Goal: Task Accomplishment & Management: Manage account settings

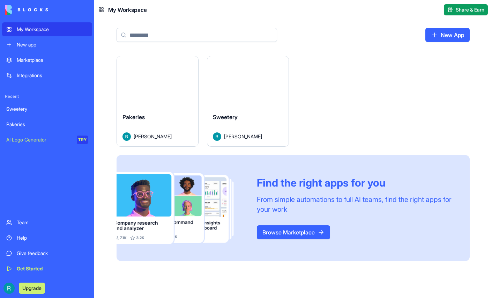
click at [274, 89] on button "Launch" at bounding box center [248, 82] width 52 height 14
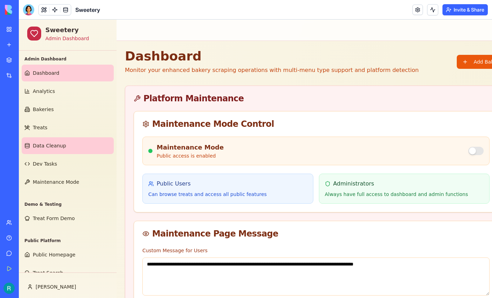
scroll to position [50, 0]
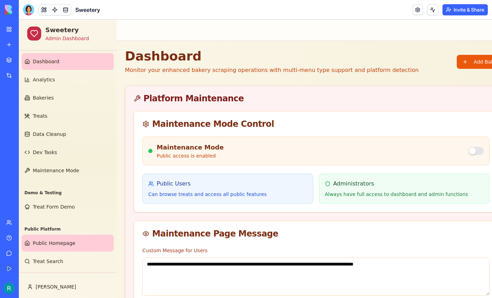
click at [49, 239] on span "Public Homepage" at bounding box center [54, 242] width 43 height 7
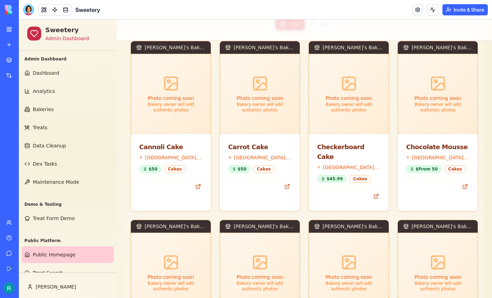
scroll to position [384, 0]
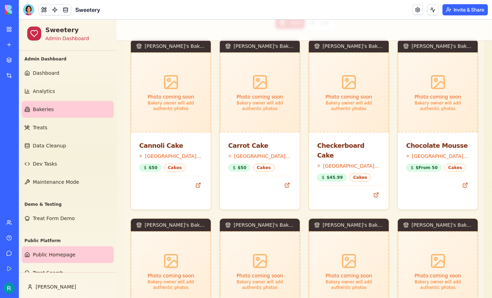
click at [39, 113] on span "Bakeries" at bounding box center [43, 109] width 21 height 7
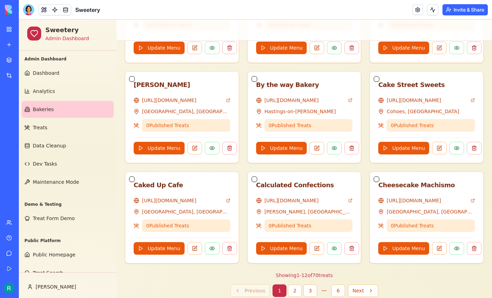
scroll to position [481, 0]
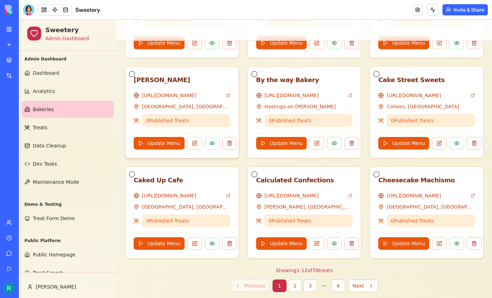
click at [134, 77] on button "button" at bounding box center [132, 74] width 6 height 6
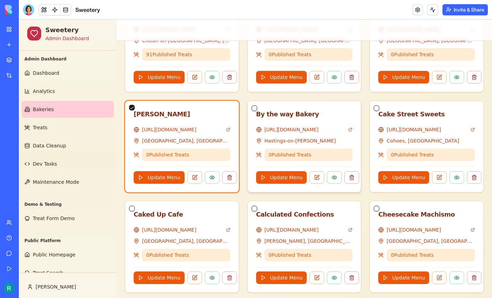
click at [255, 111] on button "button" at bounding box center [255, 108] width 6 height 6
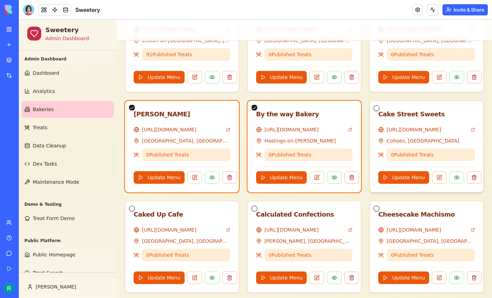
click at [378, 111] on button "button" at bounding box center [377, 108] width 6 height 6
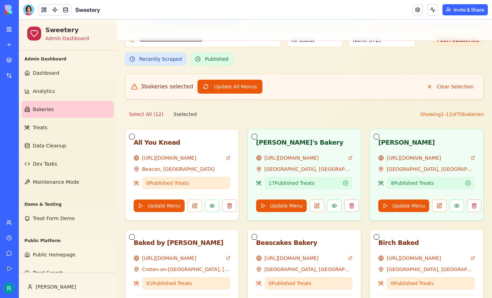
scroll to position [251, 0]
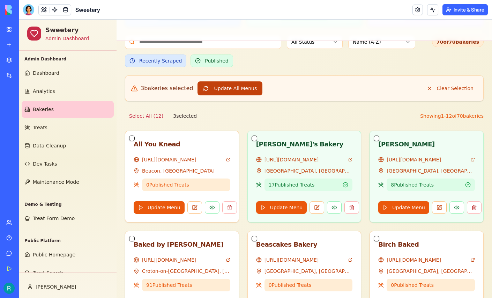
click at [231, 95] on button "Update All Menus" at bounding box center [230, 88] width 65 height 14
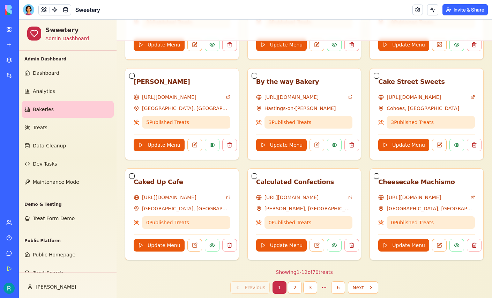
scroll to position [479, 0]
click at [200, 151] on button at bounding box center [194, 145] width 15 height 13
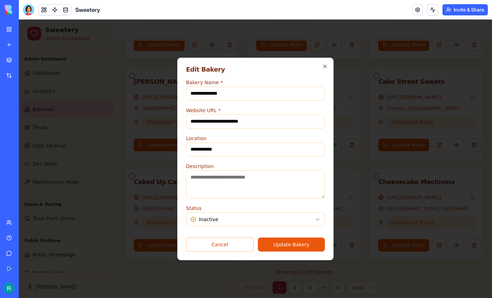
click at [304, 251] on button "Update Bakery" at bounding box center [291, 244] width 67 height 14
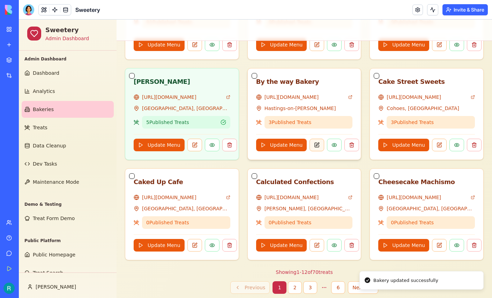
click at [324, 151] on button at bounding box center [317, 145] width 15 height 13
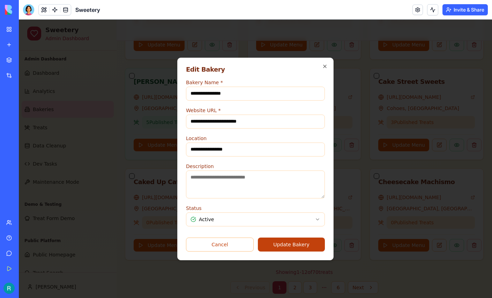
click at [313, 251] on button "Update Bakery" at bounding box center [291, 244] width 67 height 14
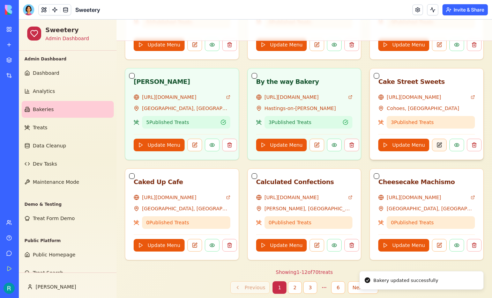
click at [442, 151] on button at bounding box center [439, 145] width 15 height 13
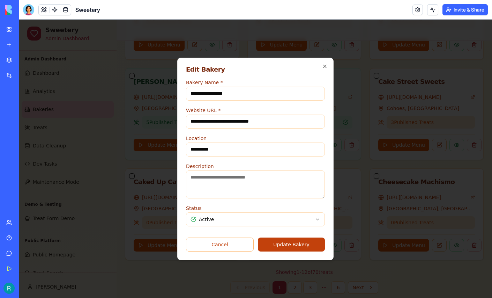
click at [290, 251] on button "Update Bakery" at bounding box center [291, 244] width 67 height 14
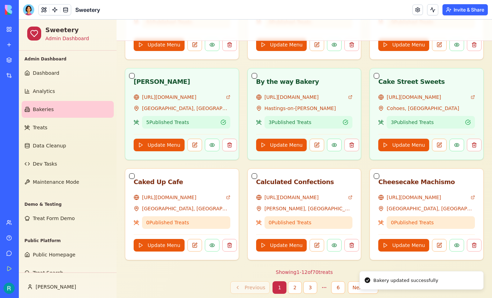
scroll to position [50, 0]
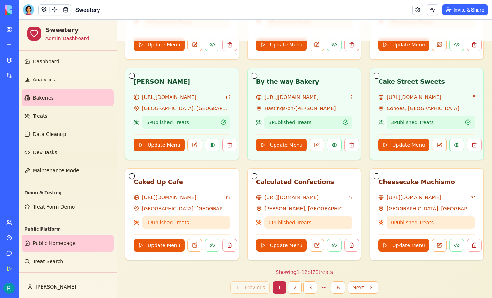
click at [64, 235] on link "Public Homepage" at bounding box center [68, 243] width 92 height 17
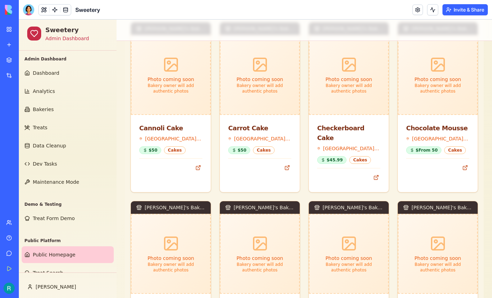
scroll to position [401, 0]
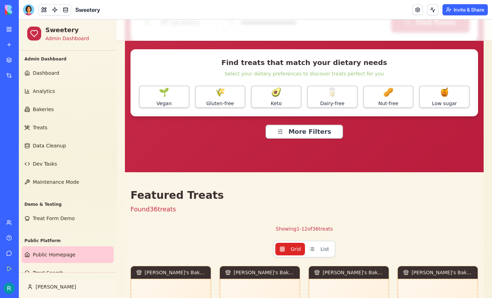
scroll to position [159, 0]
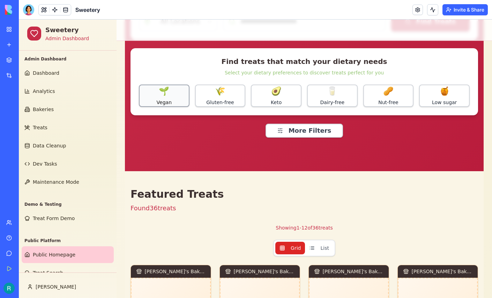
click at [171, 107] on button "🌱 Vegan" at bounding box center [164, 95] width 51 height 22
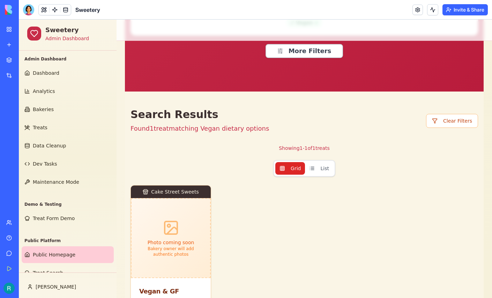
scroll to position [244, 0]
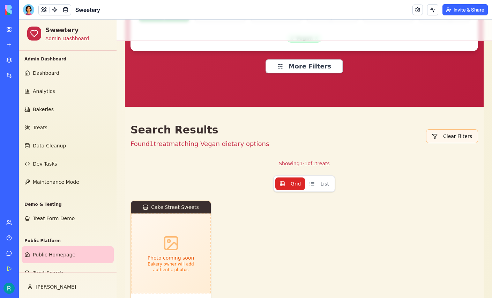
click at [448, 143] on button "Clear Filters" at bounding box center [452, 136] width 52 height 14
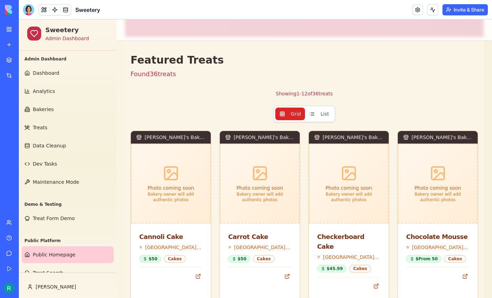
scroll to position [140, 0]
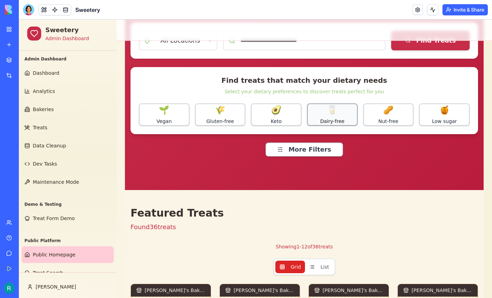
click at [332, 116] on span "🥛" at bounding box center [332, 109] width 10 height 11
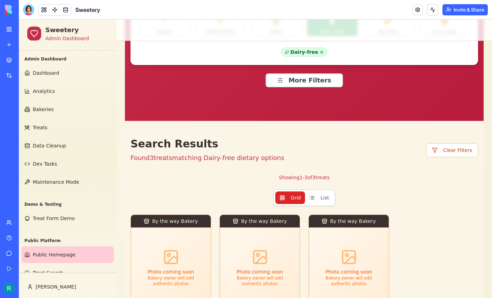
scroll to position [238, 0]
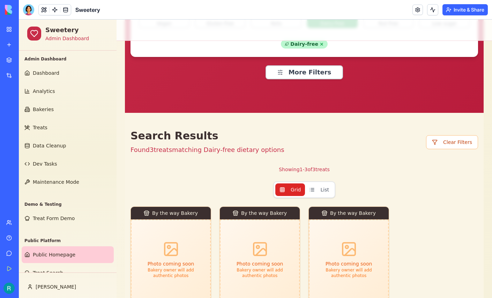
click at [321, 47] on span "×" at bounding box center [322, 43] width 4 height 7
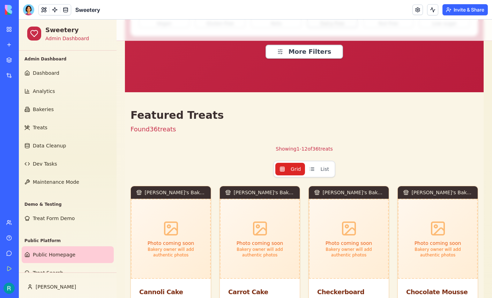
click at [332, 27] on span "Dairy-free" at bounding box center [332, 24] width 24 height 6
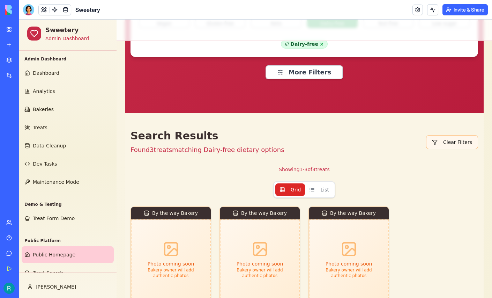
click at [447, 149] on button "Clear Filters" at bounding box center [452, 142] width 52 height 14
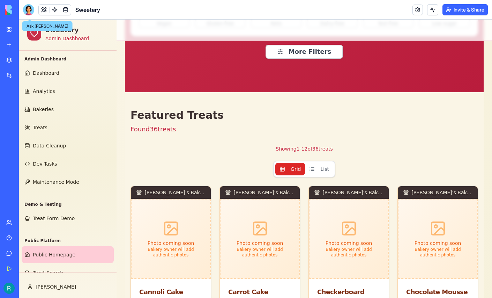
click at [31, 14] on div at bounding box center [28, 9] width 11 height 11
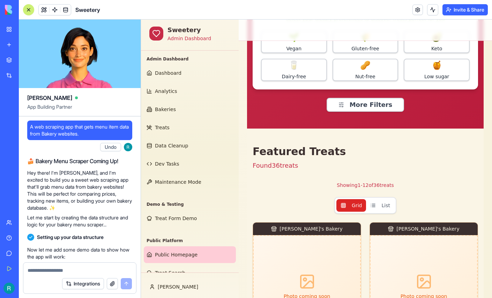
scroll to position [164974, 0]
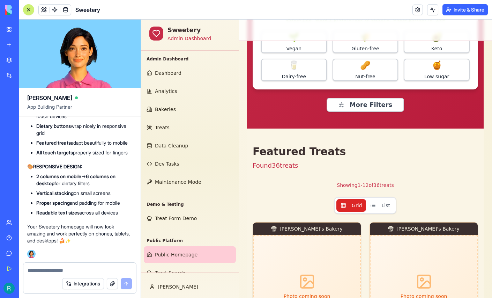
click at [38, 267] on textarea at bounding box center [80, 270] width 104 height 7
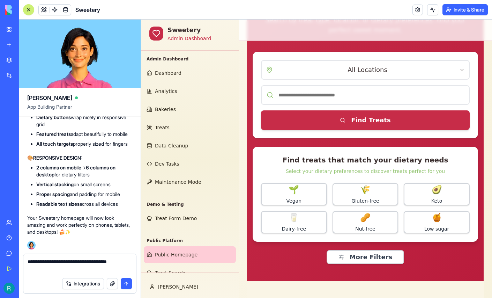
scroll to position [0, 0]
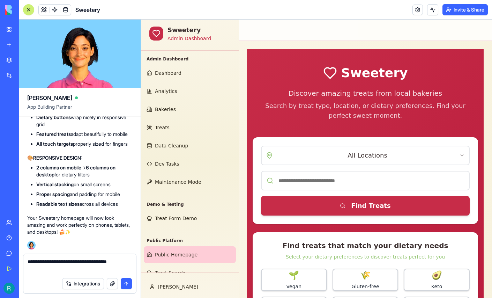
type textarea "**********"
click at [29, 10] on div at bounding box center [29, 10] width 6 height 6
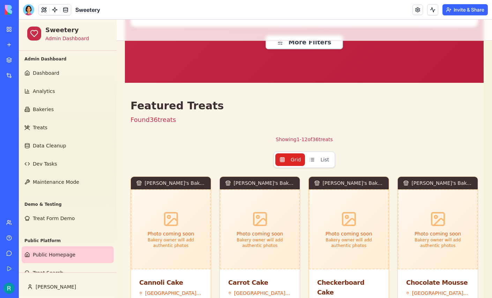
scroll to position [249, 0]
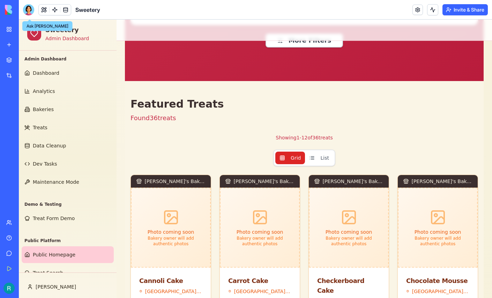
click at [32, 10] on div at bounding box center [28, 9] width 11 height 11
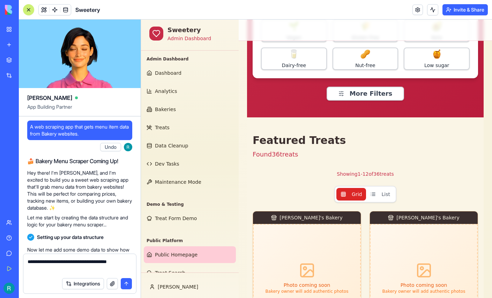
scroll to position [164983, 0]
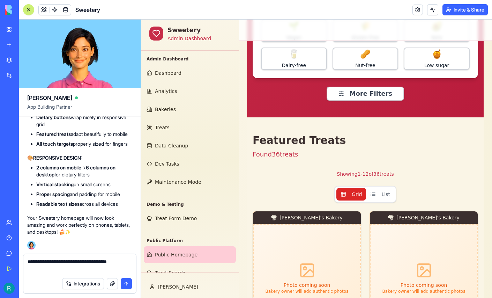
click at [65, 268] on textarea "**********" at bounding box center [79, 266] width 103 height 16
drag, startPoint x: 54, startPoint y: 267, endPoint x: 83, endPoint y: 256, distance: 31.3
click at [83, 258] on textarea "**********" at bounding box center [79, 266] width 103 height 16
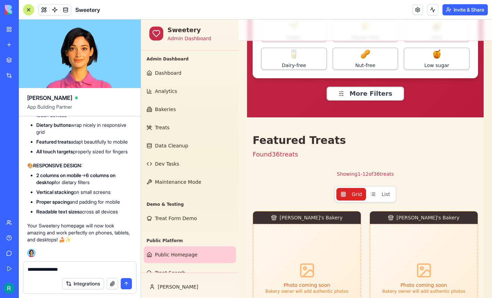
click at [64, 267] on textarea "**********" at bounding box center [79, 270] width 103 height 8
click at [38, 266] on textarea "**********" at bounding box center [79, 270] width 103 height 8
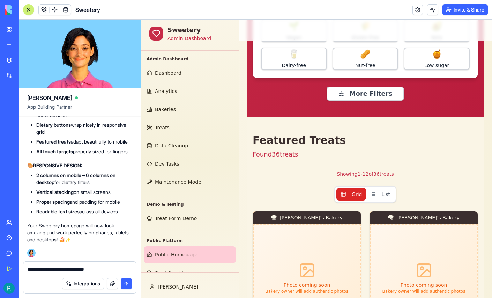
click at [120, 262] on div "**********" at bounding box center [79, 267] width 113 height 12
click at [118, 266] on textarea "**********" at bounding box center [79, 270] width 103 height 8
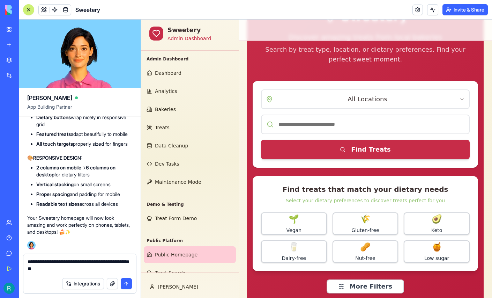
scroll to position [56, 0]
type textarea "**********"
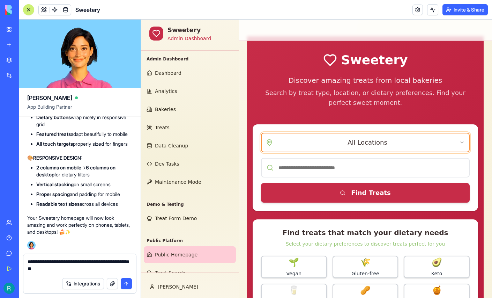
scroll to position [12, 0]
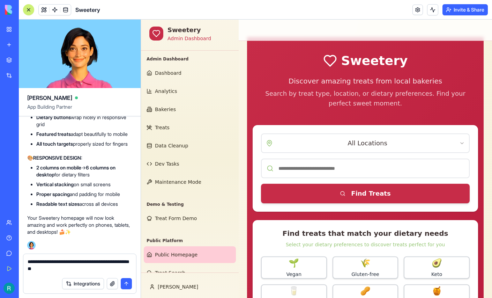
click at [26, 11] on button at bounding box center [28, 9] width 11 height 11
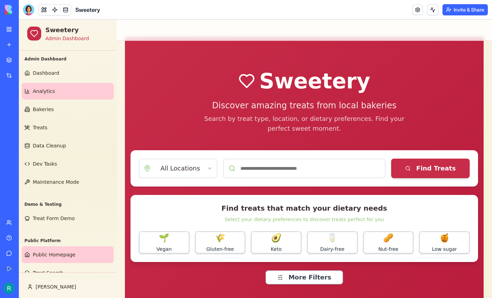
scroll to position [50, 0]
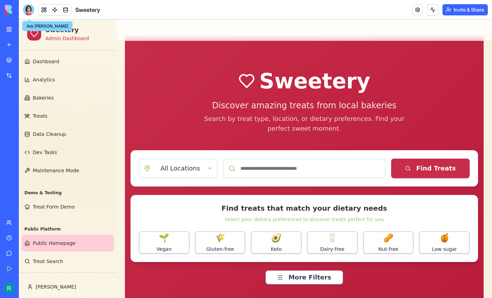
click at [31, 13] on div at bounding box center [28, 9] width 11 height 11
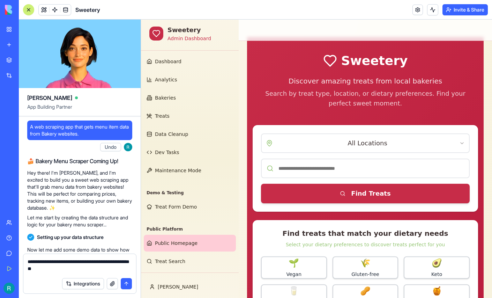
scroll to position [164983, 0]
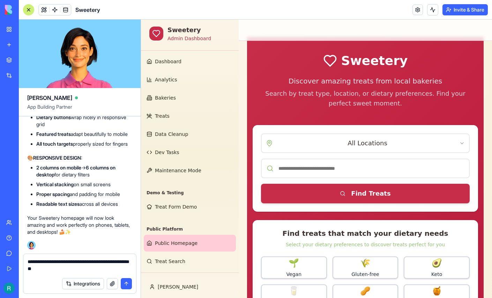
click at [82, 267] on textarea "**********" at bounding box center [79, 266] width 103 height 16
drag, startPoint x: 82, startPoint y: 267, endPoint x: 116, endPoint y: 259, distance: 35.3
click at [116, 259] on textarea "**********" at bounding box center [79, 266] width 103 height 16
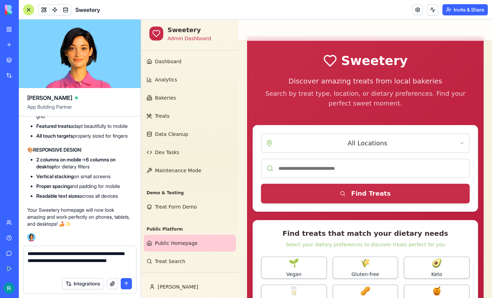
click at [115, 252] on textarea "**********" at bounding box center [79, 262] width 103 height 24
click at [114, 264] on textarea "**********" at bounding box center [79, 262] width 103 height 24
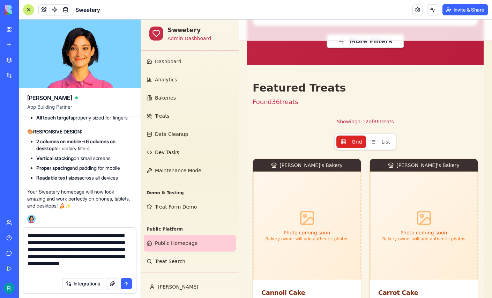
scroll to position [12, 0]
type textarea "**********"
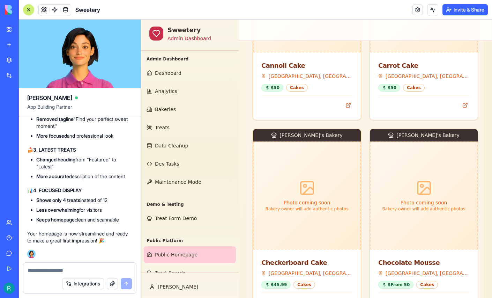
scroll to position [513, 0]
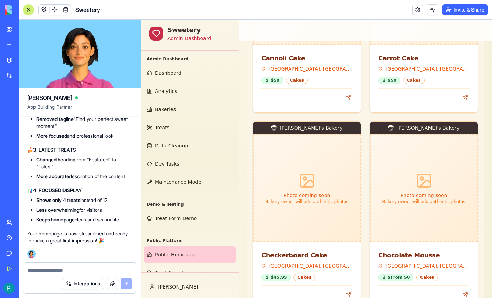
click at [28, 12] on div at bounding box center [29, 10] width 6 height 6
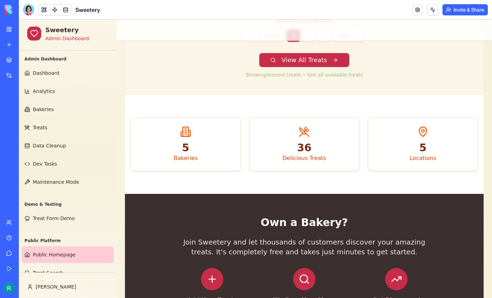
scroll to position [745, 0]
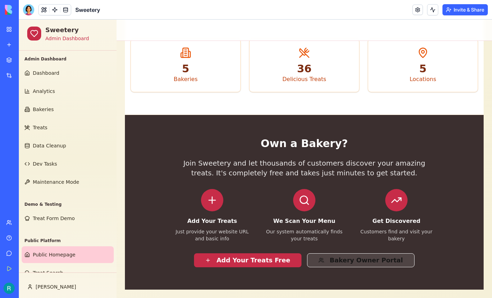
click at [333, 253] on button "Bakery Owner Portal" at bounding box center [361, 260] width 108 height 14
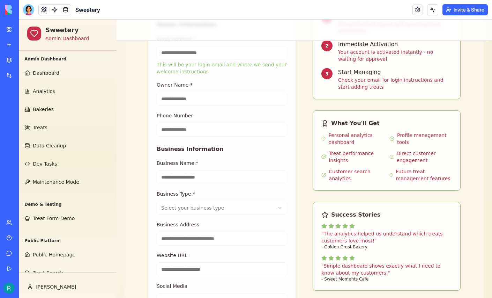
scroll to position [213, 0]
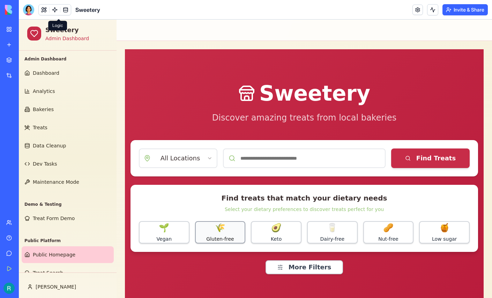
click at [213, 243] on button "🌾 Gluten-free" at bounding box center [220, 232] width 51 height 22
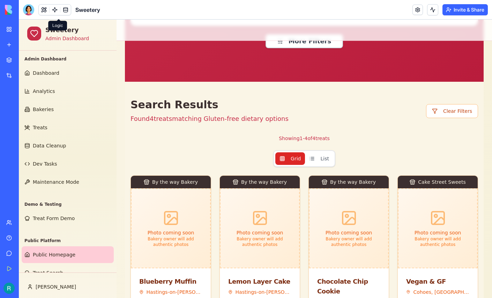
scroll to position [249, 0]
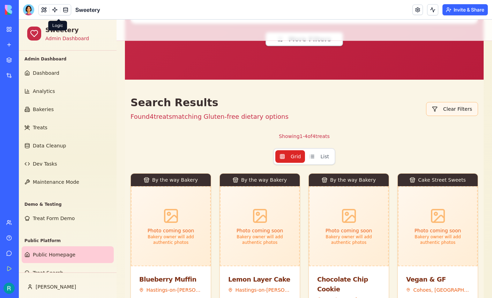
click at [451, 116] on button "Clear Filters" at bounding box center [452, 109] width 52 height 14
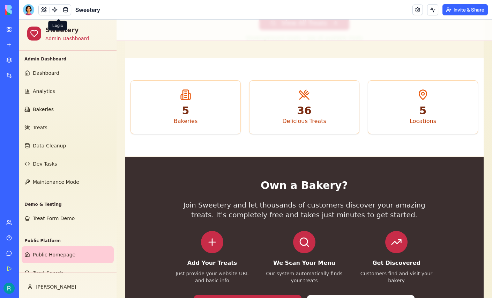
scroll to position [613, 0]
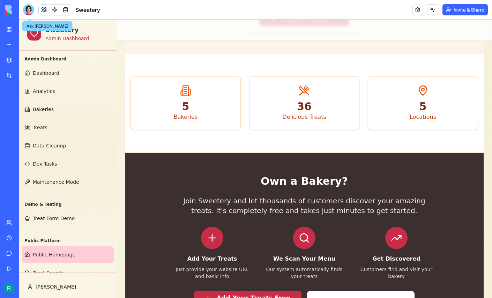
click at [27, 12] on div at bounding box center [28, 9] width 11 height 11
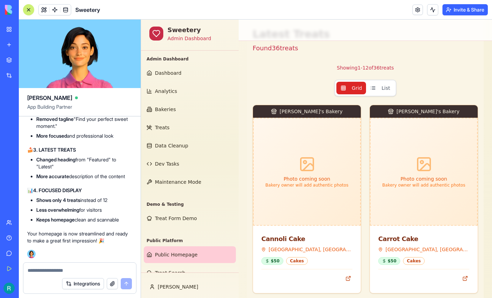
scroll to position [334, 0]
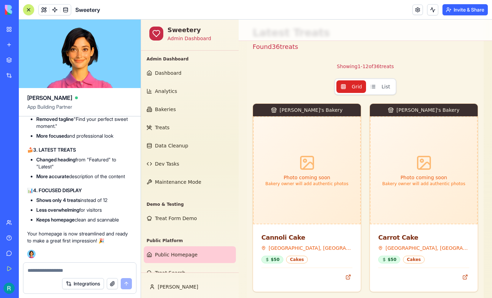
click at [57, 268] on textarea at bounding box center [80, 270] width 104 height 7
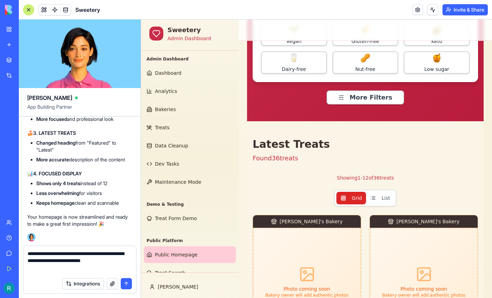
scroll to position [0, 0]
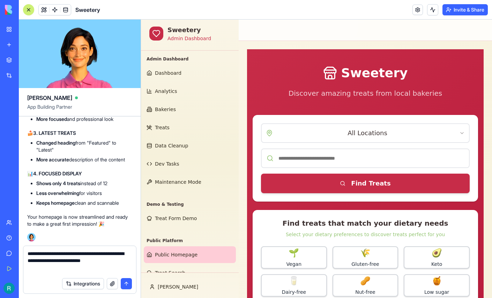
type textarea "**********"
click at [30, 7] on button at bounding box center [28, 9] width 11 height 11
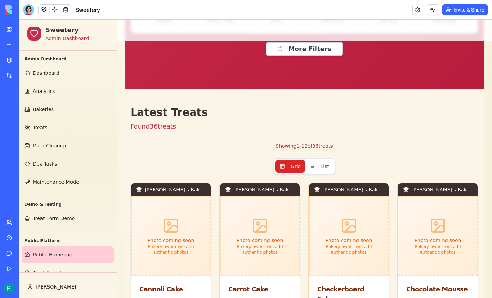
scroll to position [217, 0]
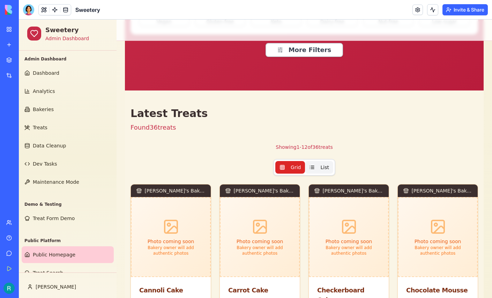
click at [325, 171] on span "List" at bounding box center [324, 167] width 8 height 7
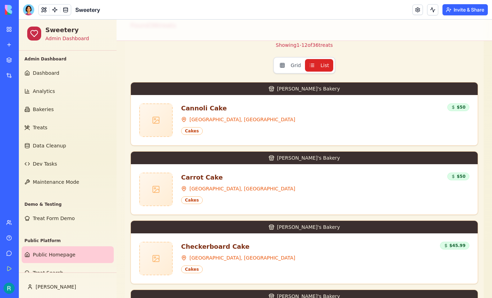
scroll to position [319, 0]
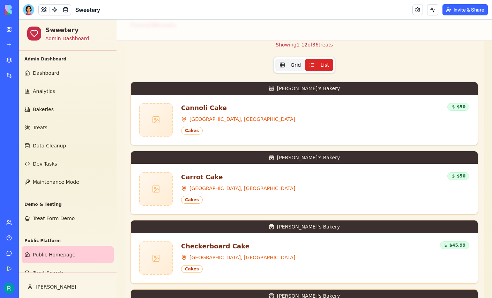
click at [291, 68] on span "Grid" at bounding box center [296, 64] width 10 height 7
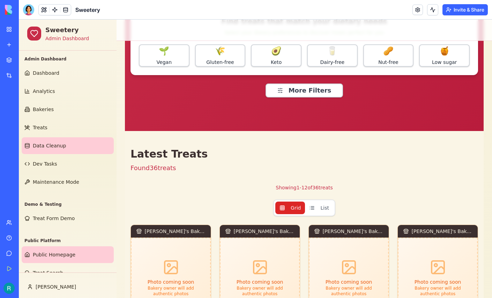
scroll to position [50, 0]
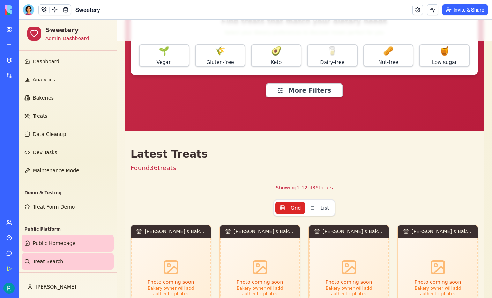
click at [58, 253] on link "Treat Search" at bounding box center [68, 261] width 92 height 17
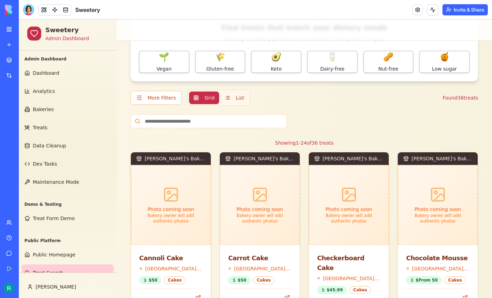
scroll to position [45, 0]
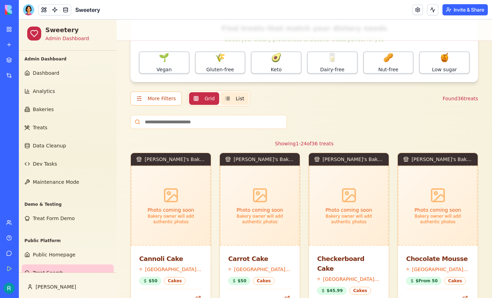
click at [245, 105] on button "List" at bounding box center [235, 98] width 28 height 13
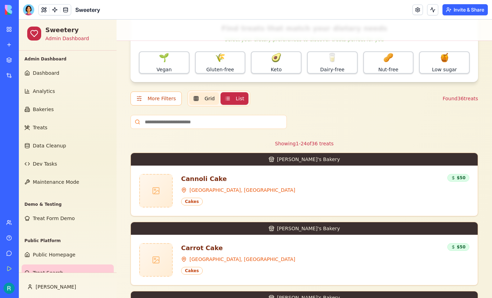
click at [215, 102] on span "Grid" at bounding box center [210, 98] width 10 height 7
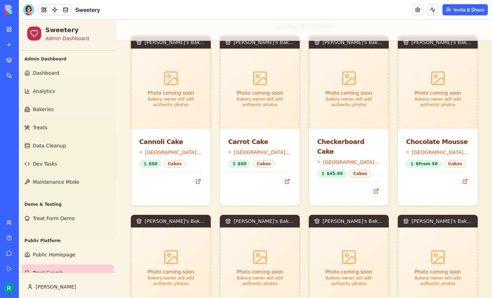
scroll to position [50, 0]
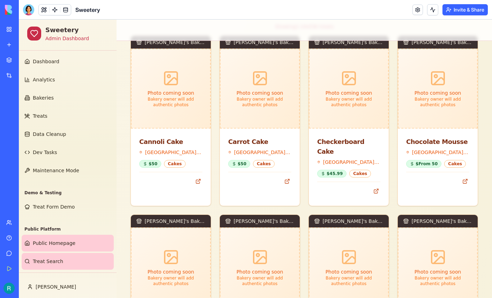
click at [42, 239] on span "Public Homepage" at bounding box center [54, 242] width 43 height 7
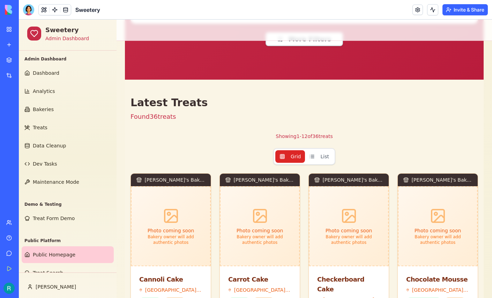
scroll to position [230, 0]
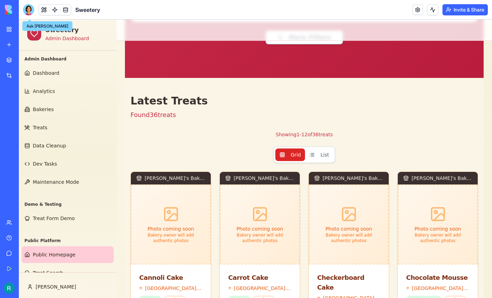
click at [28, 9] on div at bounding box center [28, 9] width 11 height 11
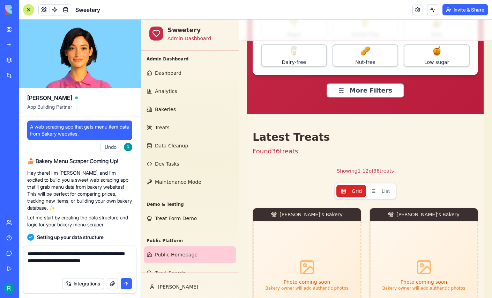
scroll to position [165434, 0]
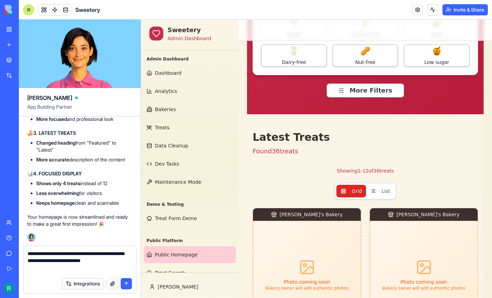
click at [80, 268] on textarea "**********" at bounding box center [79, 262] width 103 height 24
drag, startPoint x: 92, startPoint y: 270, endPoint x: 79, endPoint y: 265, distance: 14.3
click at [79, 265] on textarea "**********" at bounding box center [79, 262] width 103 height 24
click at [46, 251] on textarea "**********" at bounding box center [79, 262] width 103 height 24
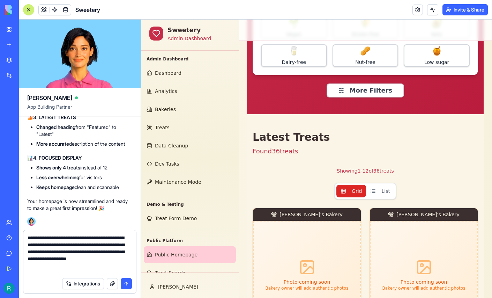
click at [32, 250] on textarea "**********" at bounding box center [79, 253] width 103 height 39
click at [112, 250] on textarea "**********" at bounding box center [79, 253] width 103 height 39
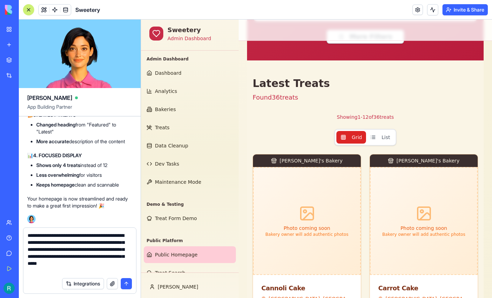
scroll to position [283, 0]
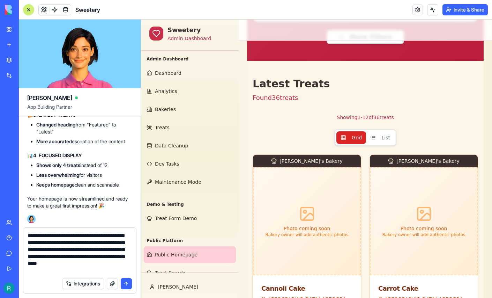
drag, startPoint x: 121, startPoint y: 267, endPoint x: 110, endPoint y: 251, distance: 19.7
click at [110, 251] on textarea "**********" at bounding box center [79, 253] width 103 height 42
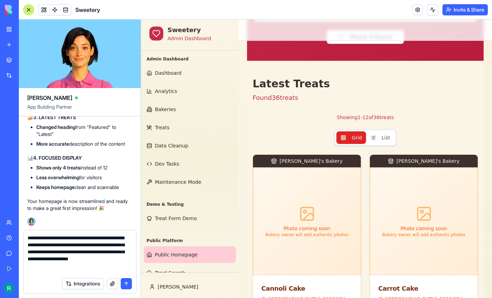
scroll to position [5, 0]
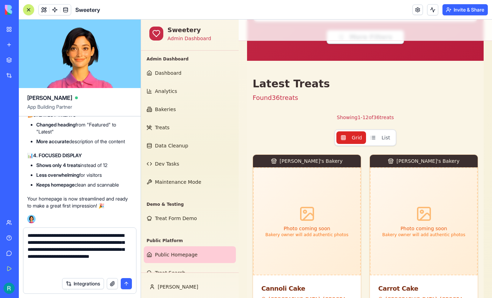
click at [29, 265] on textarea "**********" at bounding box center [79, 253] width 103 height 42
type textarea "**********"
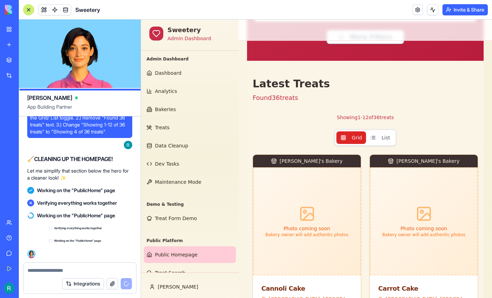
scroll to position [165648, 0]
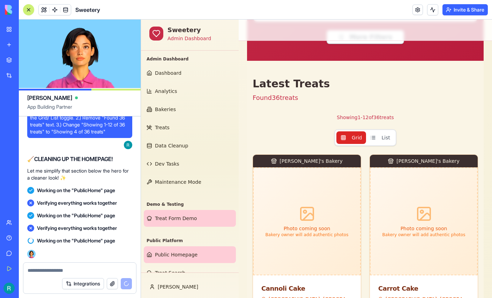
click at [167, 227] on link "Treat Form Demo" at bounding box center [190, 218] width 92 height 17
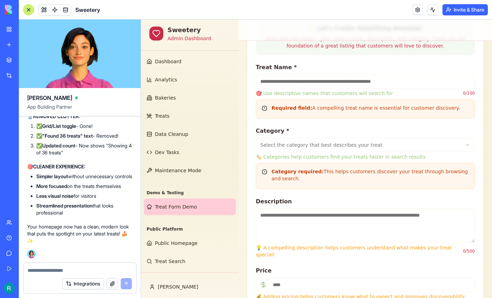
scroll to position [50, 0]
click at [178, 239] on span "Public Homepage" at bounding box center [176, 242] width 43 height 7
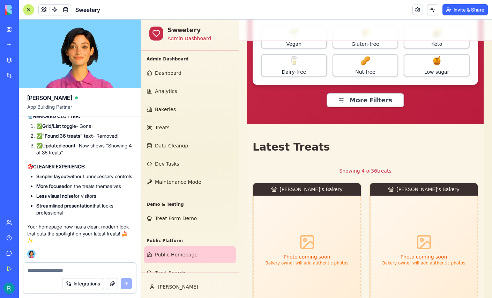
scroll to position [219, 0]
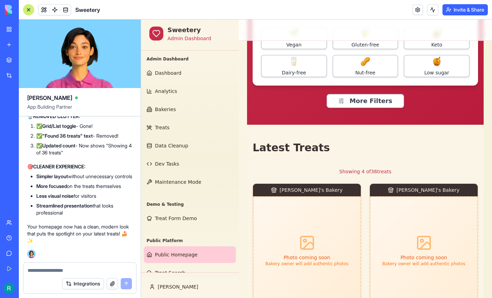
click at [27, 9] on div at bounding box center [29, 10] width 6 height 6
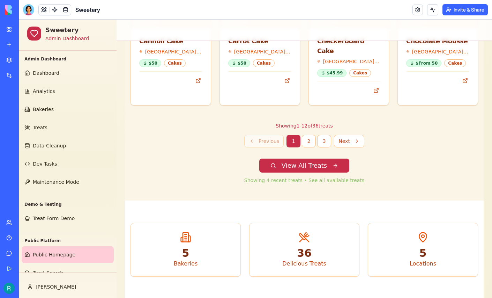
scroll to position [432, 0]
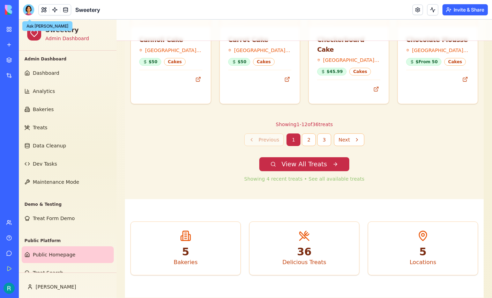
click at [30, 12] on div at bounding box center [28, 9] width 11 height 11
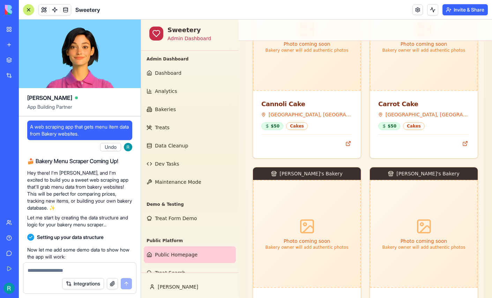
scroll to position [165893, 0]
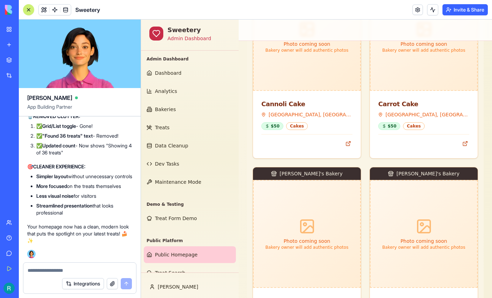
click at [43, 269] on textarea at bounding box center [80, 270] width 104 height 7
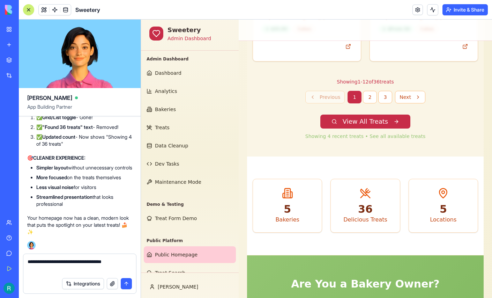
scroll to position [727, 0]
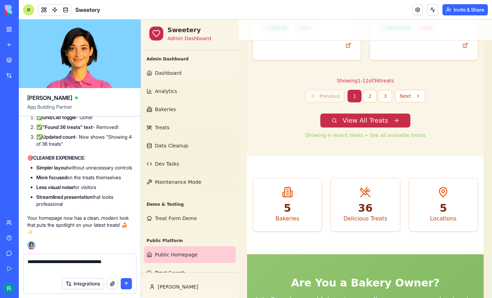
click at [59, 260] on textarea "**********" at bounding box center [79, 266] width 103 height 16
click at [67, 269] on textarea "**********" at bounding box center [79, 266] width 103 height 16
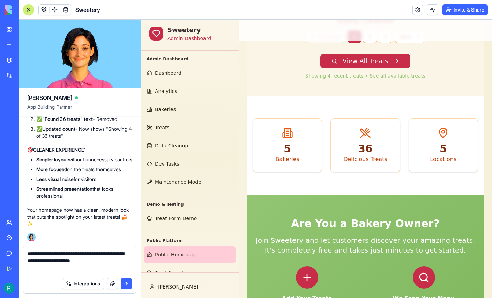
scroll to position [788, 0]
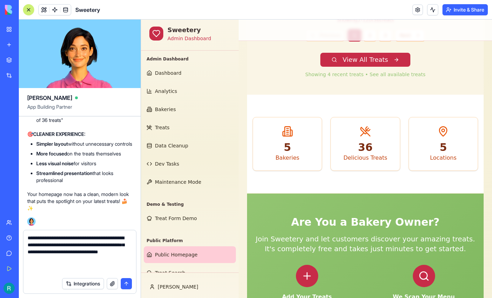
type textarea "**********"
click at [107, 280] on button "button" at bounding box center [112, 283] width 11 height 11
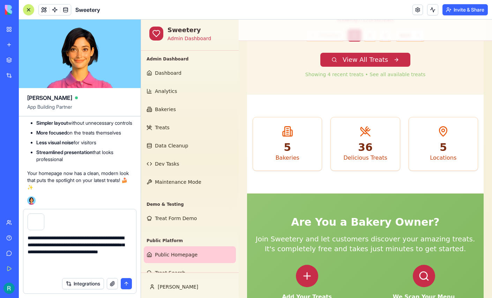
click at [125, 279] on button "submit" at bounding box center [126, 283] width 11 height 11
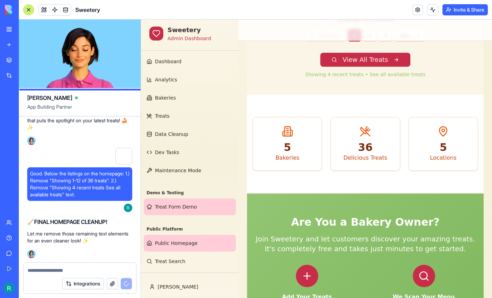
scroll to position [50, 0]
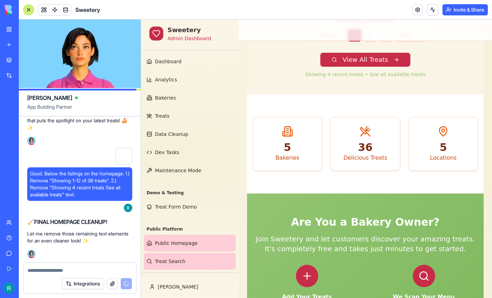
click at [169, 258] on span "Treat Search" at bounding box center [170, 261] width 30 height 7
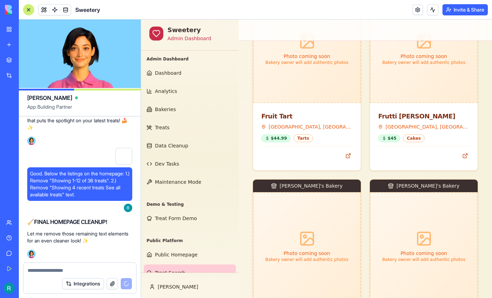
scroll to position [788, 0]
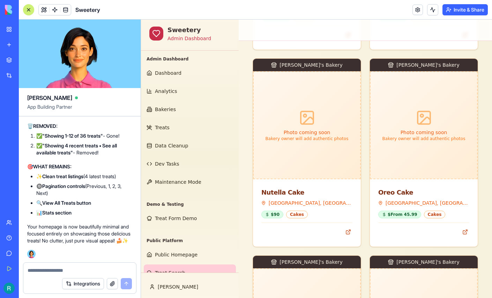
scroll to position [50, 0]
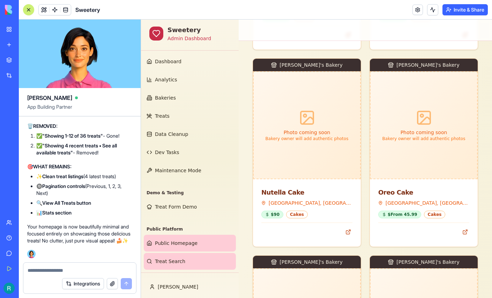
click at [185, 235] on link "Public Homepage" at bounding box center [190, 243] width 92 height 17
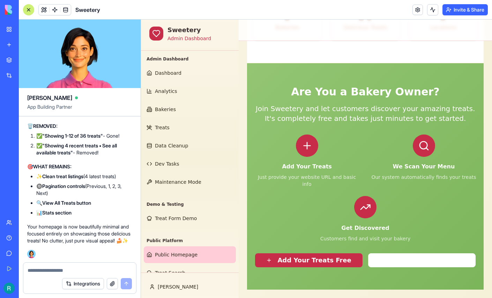
click at [29, 12] on div at bounding box center [29, 10] width 6 height 6
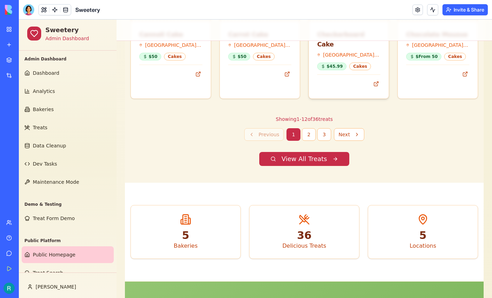
scroll to position [424, 0]
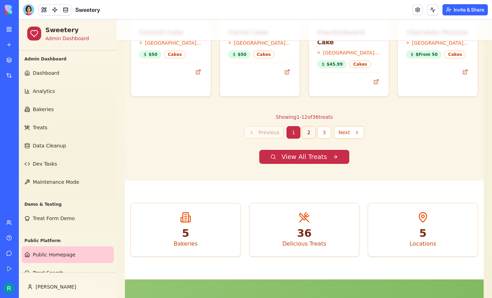
click at [313, 139] on button "2" at bounding box center [309, 132] width 14 height 13
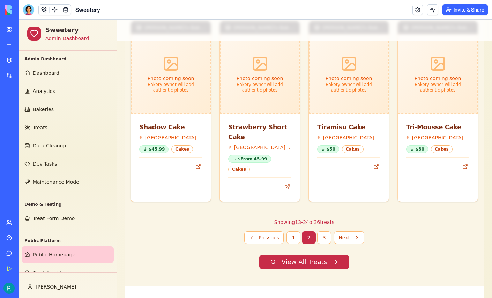
scroll to position [324, 0]
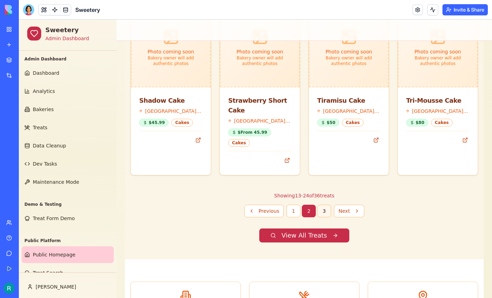
click at [324, 217] on button "3" at bounding box center [324, 211] width 14 height 13
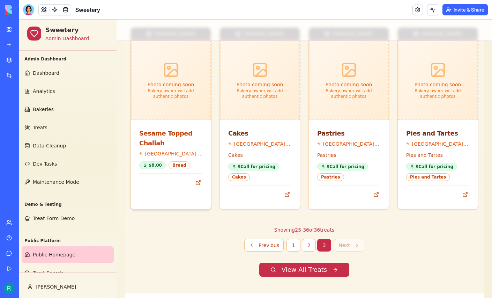
click at [174, 148] on div "Sesame Topped Challah" at bounding box center [170, 138] width 63 height 20
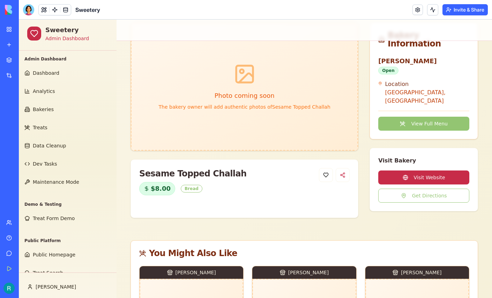
scroll to position [61, 0]
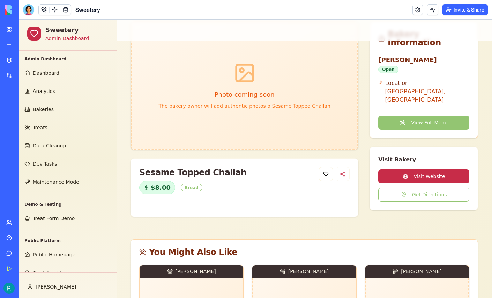
click at [424, 129] on button "View Full Menu" at bounding box center [423, 123] width 91 height 14
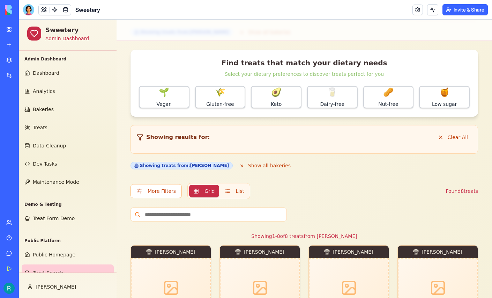
scroll to position [67, 0]
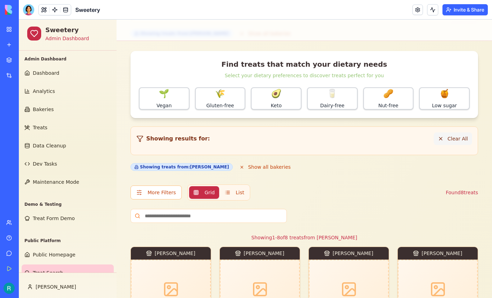
click at [437, 145] on button "Clear All" at bounding box center [453, 138] width 38 height 13
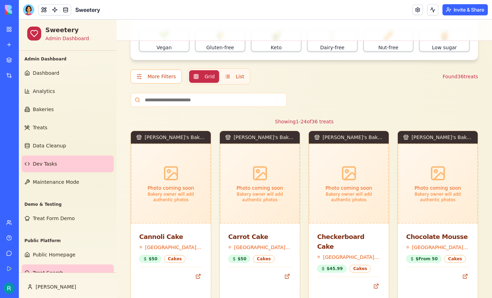
scroll to position [50, 0]
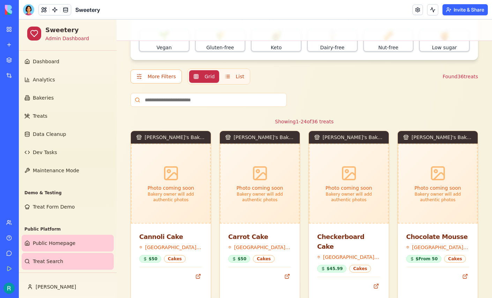
click at [39, 240] on link "Public Homepage" at bounding box center [68, 243] width 92 height 17
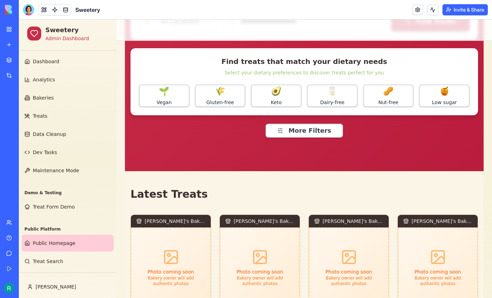
scroll to position [138, 0]
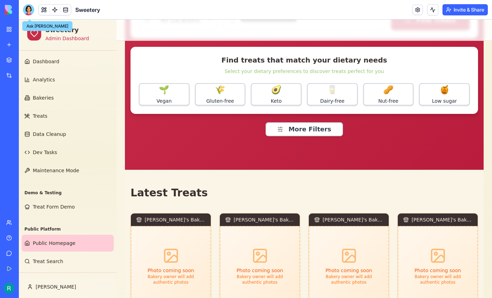
click at [30, 13] on div at bounding box center [28, 9] width 11 height 11
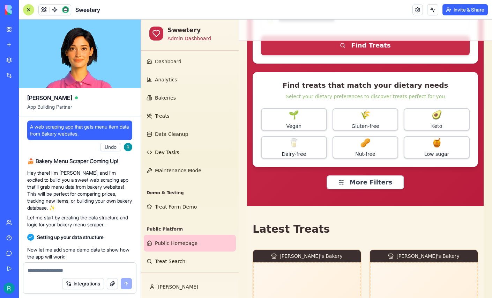
scroll to position [166262, 0]
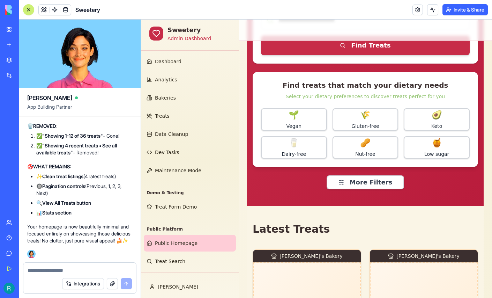
click at [52, 269] on textarea at bounding box center [80, 270] width 104 height 7
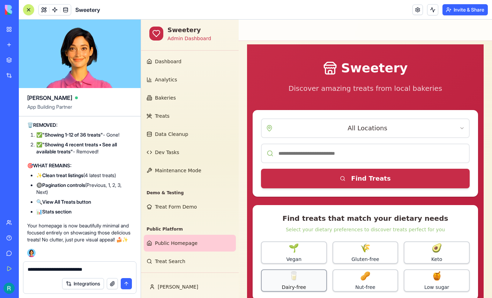
scroll to position [0, 0]
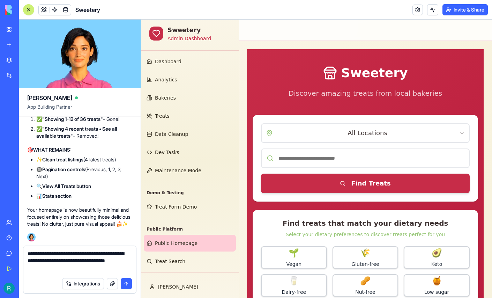
click at [88, 256] on textarea "**********" at bounding box center [79, 262] width 103 height 24
click at [92, 267] on textarea "**********" at bounding box center [79, 262] width 103 height 24
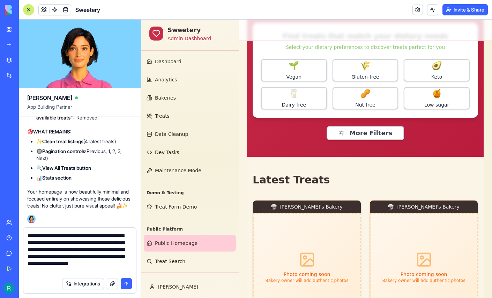
scroll to position [12, 0]
type textarea "**********"
click at [112, 280] on button "button" at bounding box center [112, 283] width 11 height 11
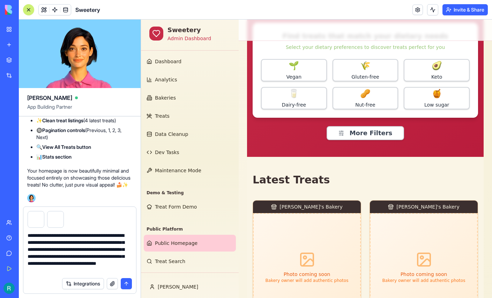
click at [129, 278] on button "submit" at bounding box center [126, 283] width 11 height 11
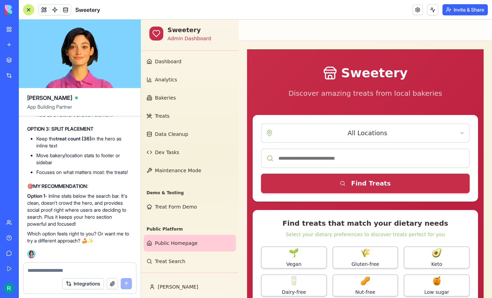
scroll to position [166469, 0]
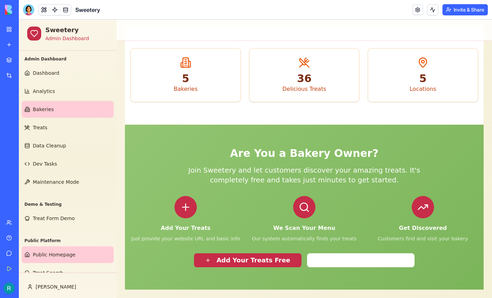
scroll to position [50, 0]
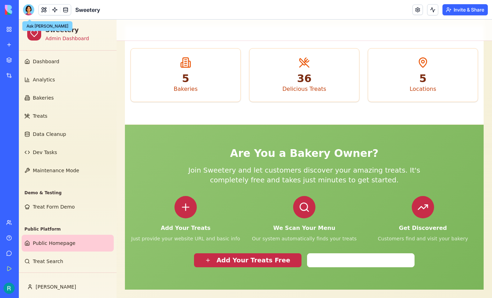
click at [29, 15] on div at bounding box center [28, 9] width 11 height 11
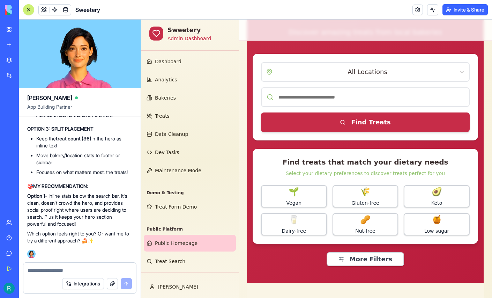
scroll to position [63, 0]
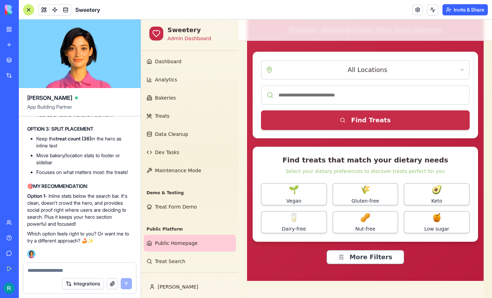
click at [50, 267] on textarea at bounding box center [80, 270] width 104 height 7
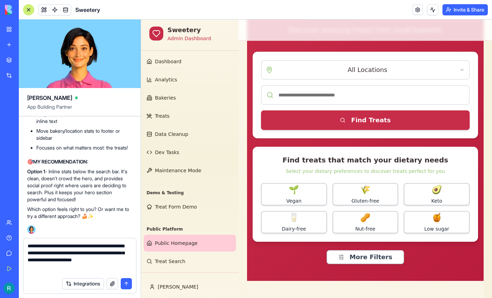
type textarea "**********"
click at [109, 282] on button "button" at bounding box center [112, 283] width 11 height 11
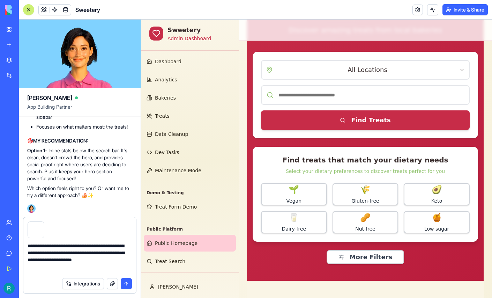
click at [122, 279] on button "submit" at bounding box center [126, 283] width 11 height 11
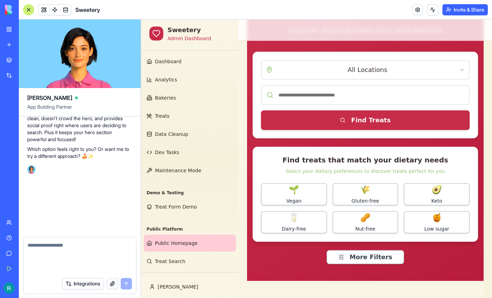
scroll to position [166937, 0]
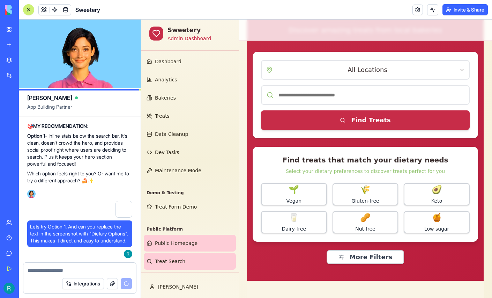
click at [182, 258] on span "Treat Search" at bounding box center [170, 261] width 30 height 7
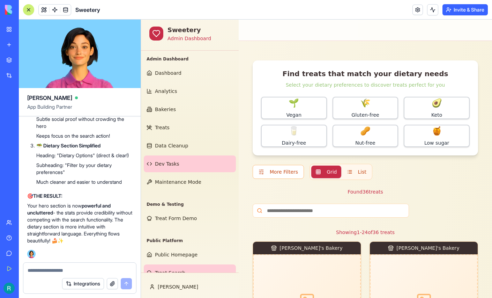
scroll to position [50, 0]
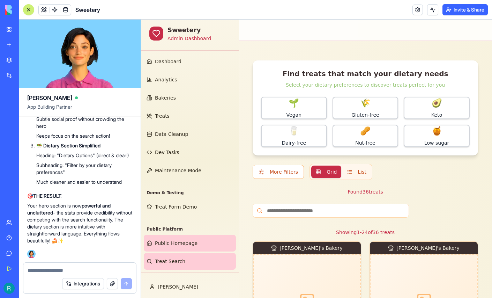
click at [173, 239] on span "Public Homepage" at bounding box center [176, 242] width 43 height 7
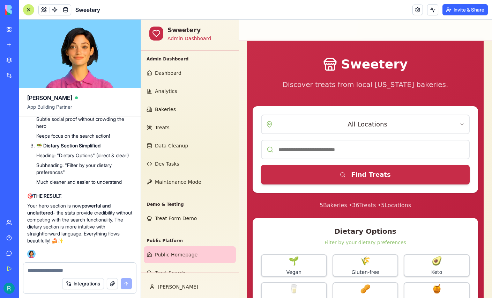
scroll to position [8, 0]
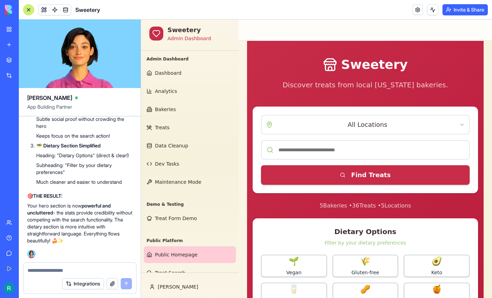
click at [31, 13] on div at bounding box center [29, 10] width 6 height 6
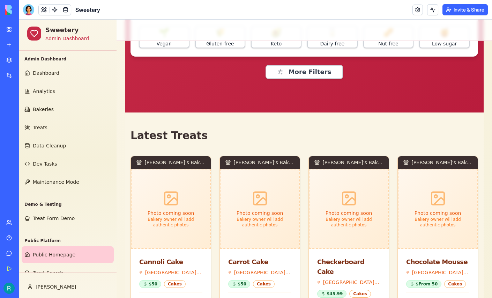
scroll to position [212, 0]
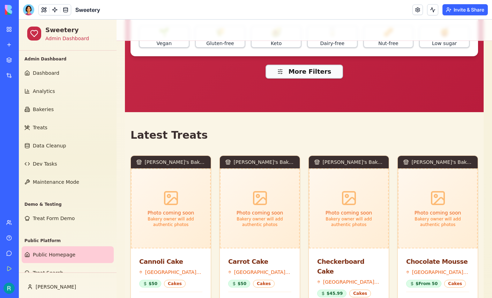
click at [309, 79] on button "More Filters" at bounding box center [305, 72] width 78 height 14
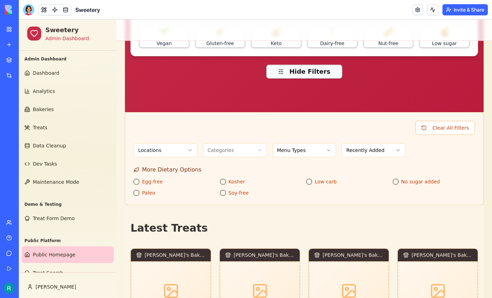
click at [295, 79] on button "Hide Filters" at bounding box center [304, 72] width 76 height 14
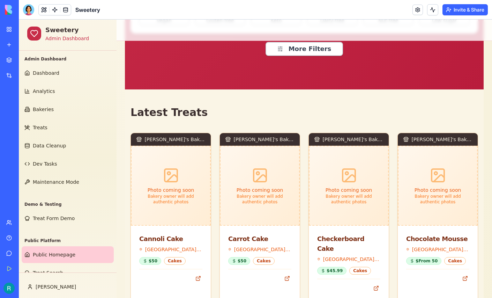
scroll to position [236, 0]
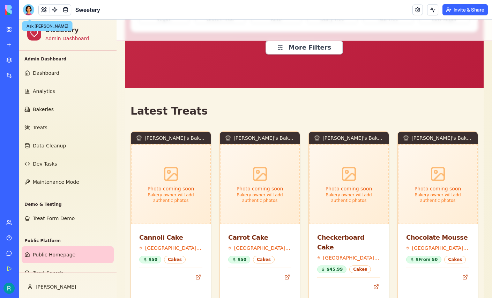
click at [31, 14] on div at bounding box center [28, 9] width 11 height 11
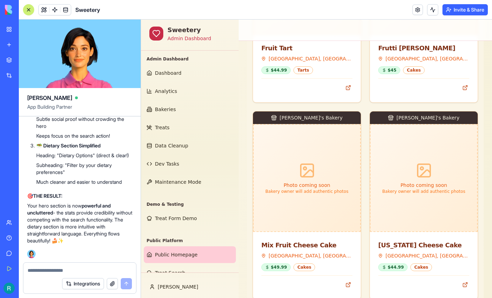
scroll to position [166700, 0]
click at [73, 267] on textarea at bounding box center [80, 270] width 104 height 7
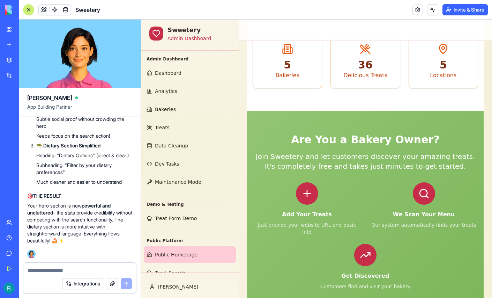
scroll to position [1651, 0]
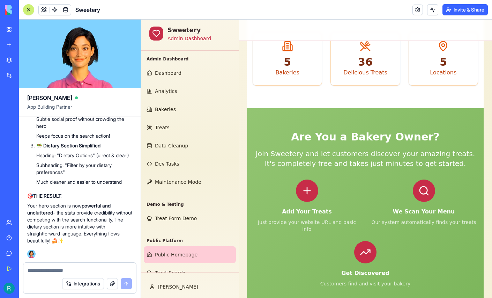
click at [72, 267] on textarea at bounding box center [80, 270] width 104 height 7
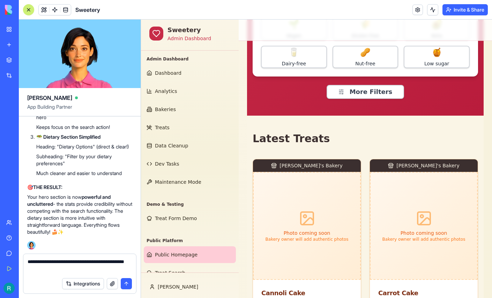
scroll to position [245, 0]
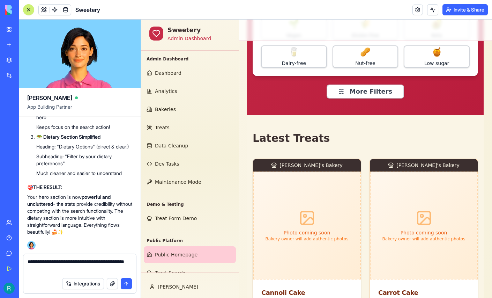
click at [82, 266] on textarea "**********" at bounding box center [79, 266] width 103 height 16
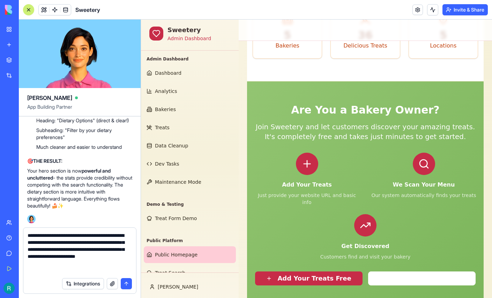
scroll to position [5, 0]
type textarea "**********"
click at [109, 284] on button "button" at bounding box center [112, 283] width 11 height 11
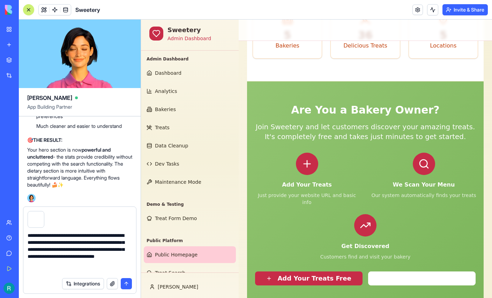
click at [121, 278] on button "submit" at bounding box center [126, 283] width 11 height 11
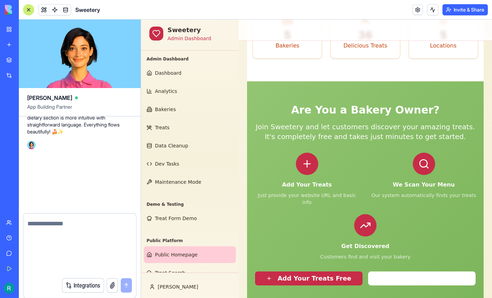
scroll to position [0, 0]
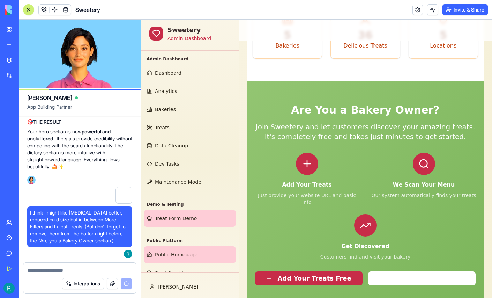
click at [166, 222] on span "Treat Form Demo" at bounding box center [176, 218] width 42 height 7
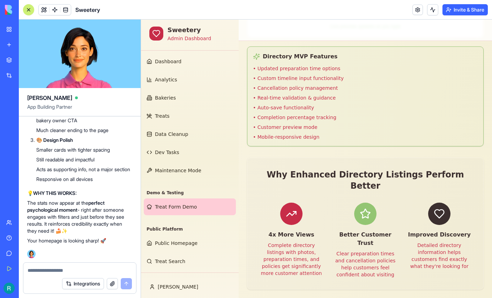
scroll to position [50, 0]
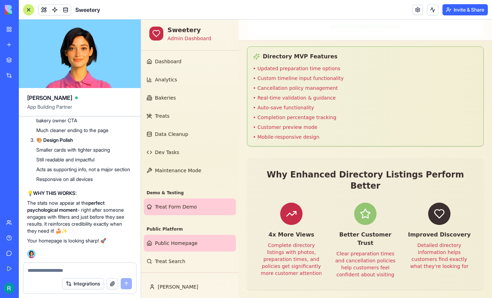
click at [169, 239] on span "Public Homepage" at bounding box center [176, 242] width 43 height 7
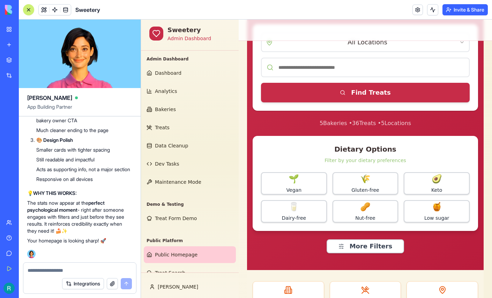
scroll to position [89, 0]
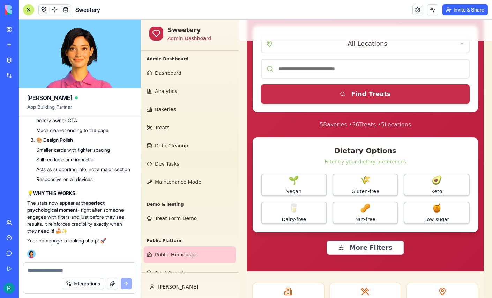
click at [74, 264] on div at bounding box center [79, 267] width 113 height 11
click at [39, 274] on div "Integrations" at bounding box center [79, 284] width 113 height 20
click at [46, 269] on textarea at bounding box center [79, 270] width 103 height 7
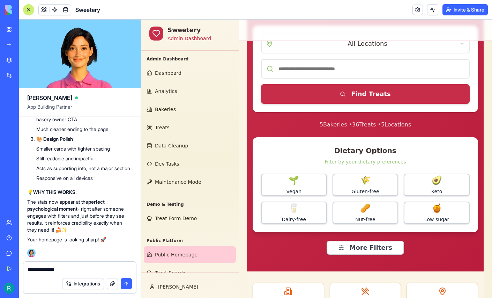
type textarea "**********"
click at [27, 12] on div at bounding box center [29, 10] width 6 height 6
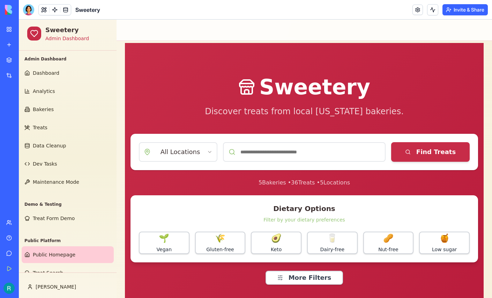
scroll to position [0, 0]
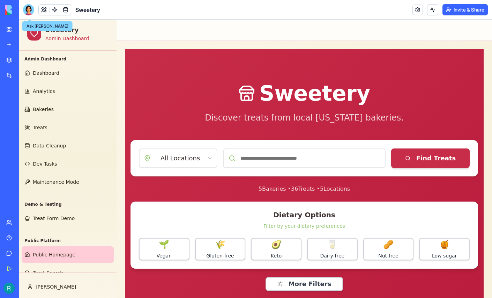
click at [28, 9] on div at bounding box center [28, 9] width 11 height 11
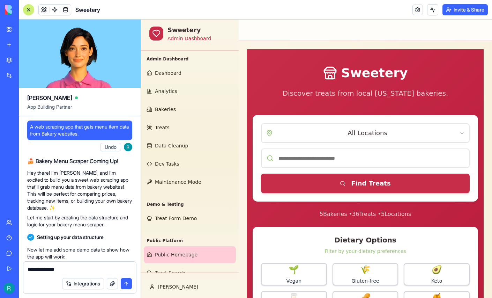
scroll to position [167932, 0]
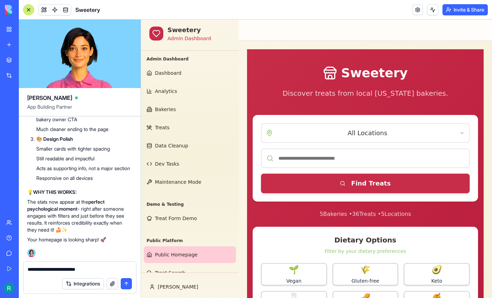
click at [113, 266] on textarea "**********" at bounding box center [79, 270] width 103 height 8
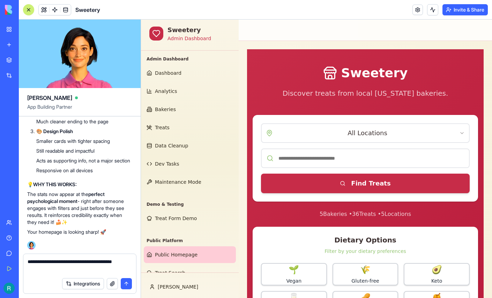
type textarea "**********"
click at [110, 281] on button "button" at bounding box center [112, 283] width 11 height 11
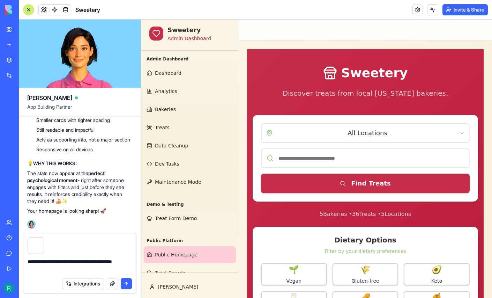
click at [124, 283] on button "submit" at bounding box center [126, 283] width 11 height 11
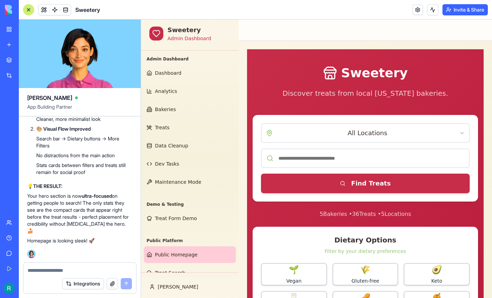
scroll to position [168090, 0]
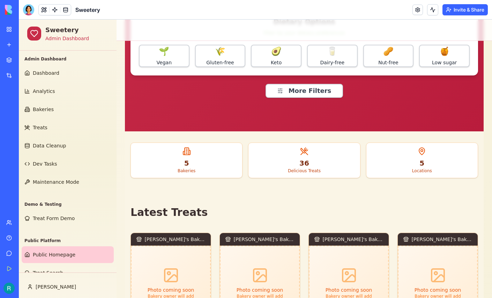
scroll to position [194, 0]
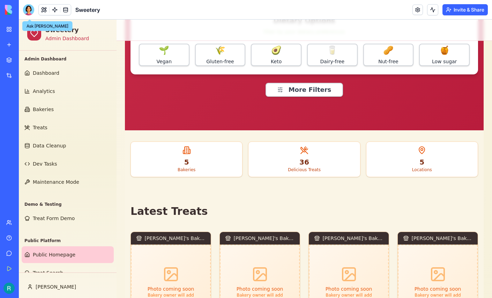
click at [29, 10] on div at bounding box center [28, 9] width 11 height 11
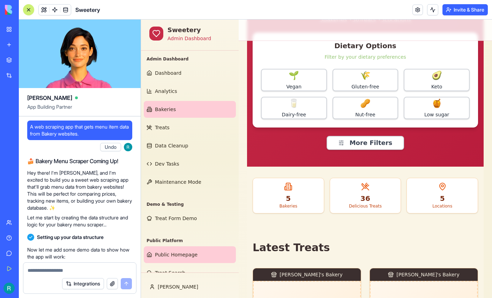
scroll to position [168271, 0]
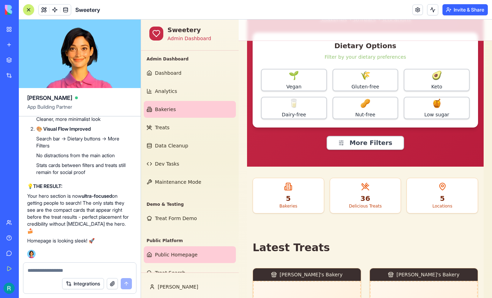
click at [166, 113] on span "Bakeries" at bounding box center [165, 109] width 21 height 7
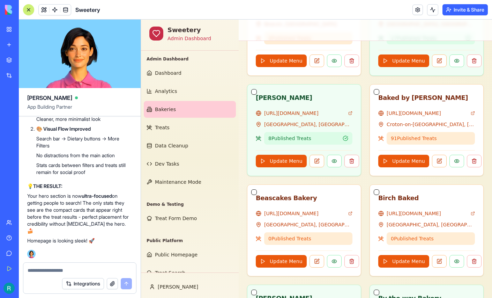
scroll to position [168223, 0]
click at [31, 10] on div at bounding box center [29, 10] width 6 height 6
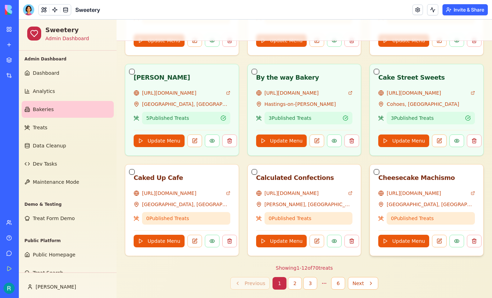
scroll to position [577, 0]
click at [133, 169] on button "button" at bounding box center [132, 172] width 6 height 6
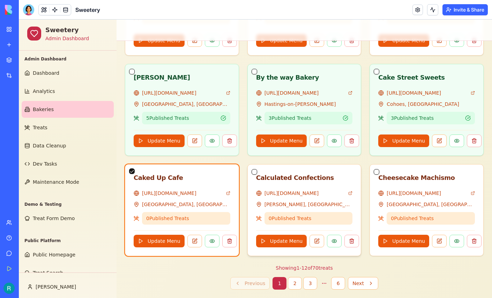
click at [254, 175] on button "button" at bounding box center [255, 172] width 6 height 6
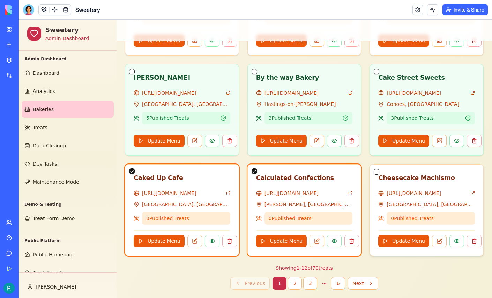
click at [379, 175] on button "button" at bounding box center [377, 172] width 6 height 6
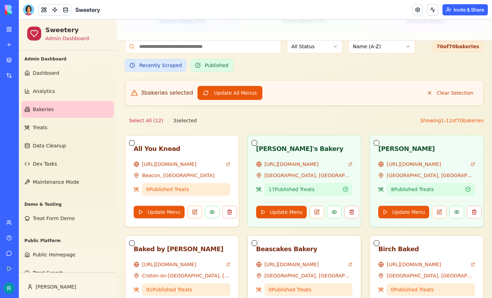
scroll to position [242, 0]
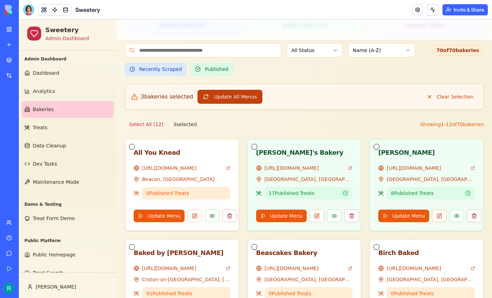
click at [238, 104] on button "Update All Menus" at bounding box center [230, 97] width 65 height 14
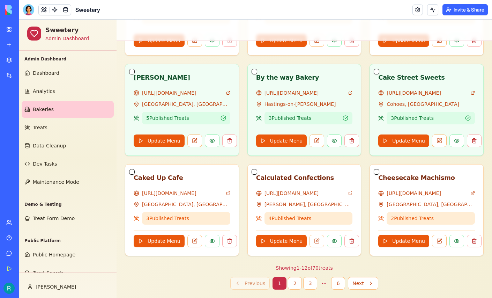
scroll to position [577, 0]
click at [198, 235] on button at bounding box center [194, 241] width 15 height 13
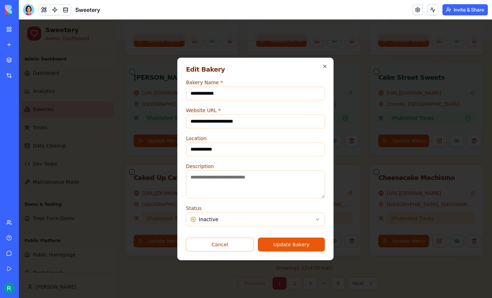
click at [278, 251] on button "Update Bakery" at bounding box center [291, 244] width 67 height 14
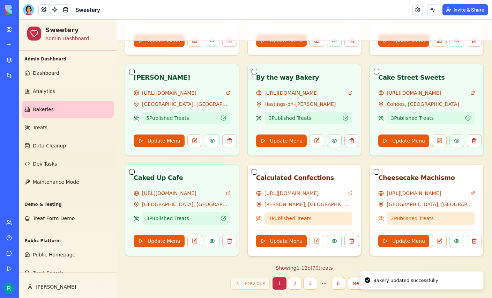
click at [254, 169] on button "button" at bounding box center [255, 172] width 6 height 6
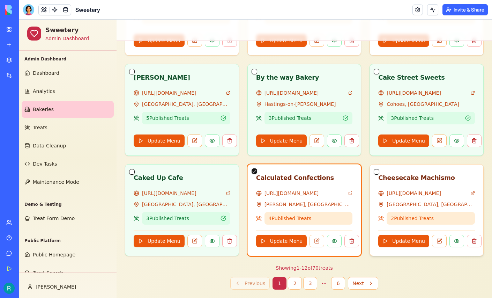
click at [377, 175] on button "button" at bounding box center [377, 172] width 6 height 6
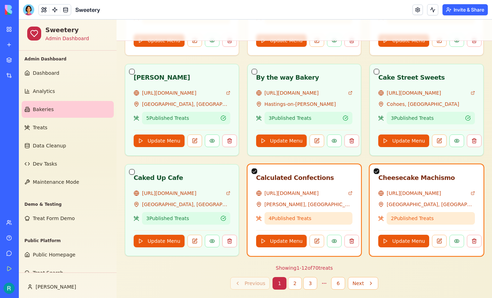
scroll to position [615, 0]
click at [322, 235] on button at bounding box center [317, 241] width 15 height 13
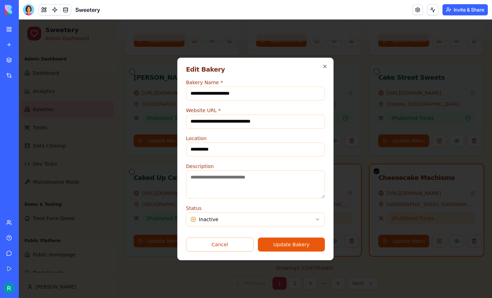
click at [295, 251] on button "Update Bakery" at bounding box center [291, 244] width 67 height 14
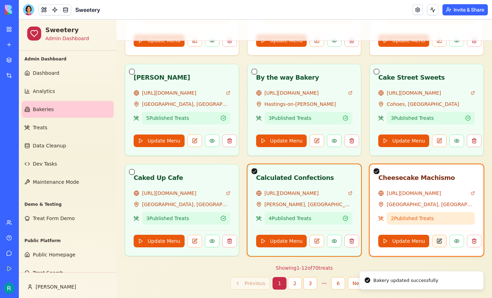
click at [445, 235] on button at bounding box center [439, 241] width 15 height 13
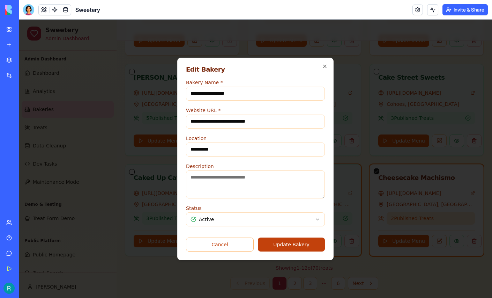
click at [292, 249] on button "Update Bakery" at bounding box center [291, 244] width 67 height 14
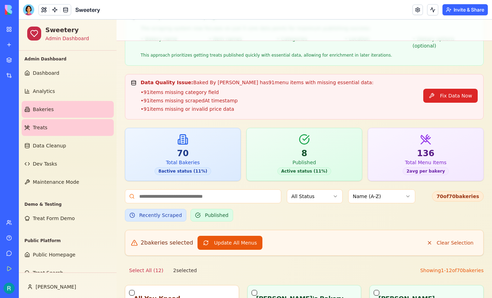
scroll to position [50, 0]
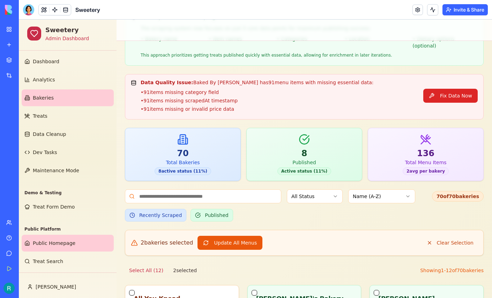
click at [44, 239] on span "Public Homepage" at bounding box center [54, 242] width 43 height 7
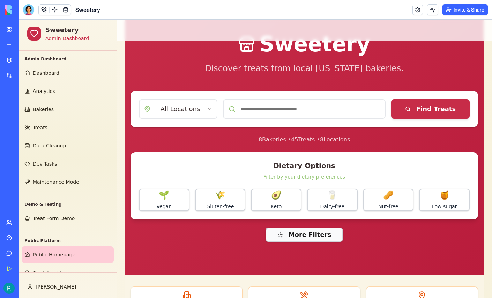
scroll to position [45, 0]
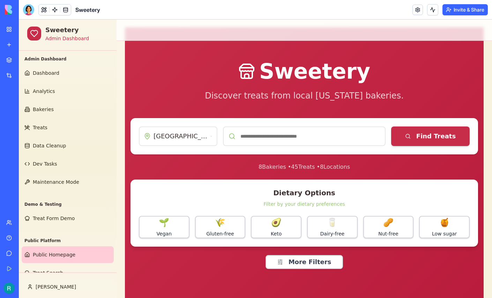
scroll to position [20, 0]
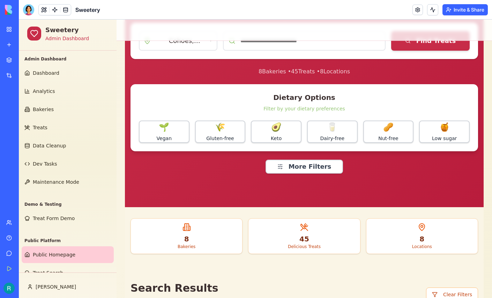
scroll to position [78, 0]
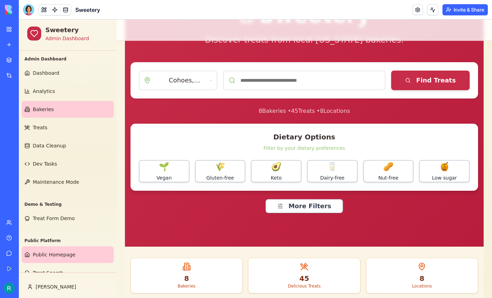
click at [53, 113] on span "Bakeries" at bounding box center [43, 109] width 21 height 7
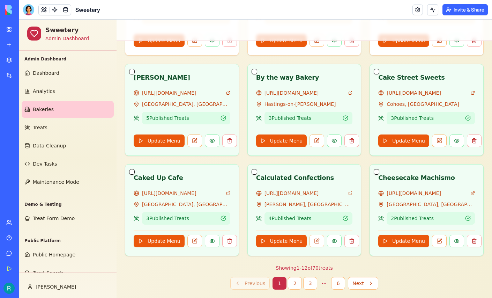
scroll to position [577, 0]
click at [294, 279] on button "2" at bounding box center [295, 283] width 14 height 13
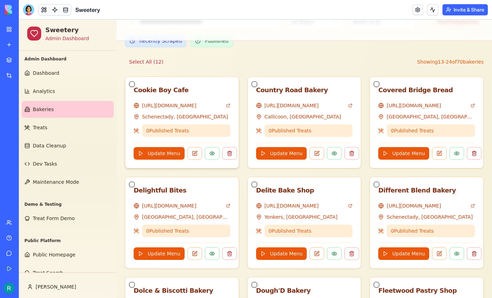
scroll to position [269, 0]
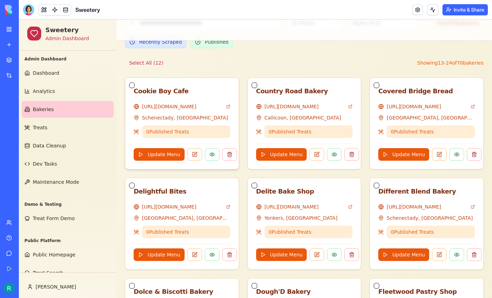
click at [134, 88] on button "button" at bounding box center [132, 85] width 6 height 6
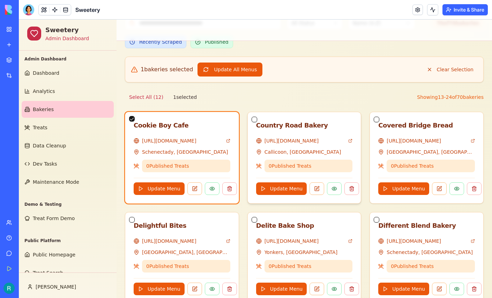
click at [255, 122] on button "button" at bounding box center [255, 120] width 6 height 6
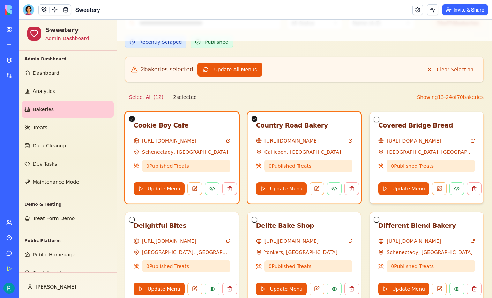
click at [378, 122] on button "button" at bounding box center [377, 120] width 6 height 6
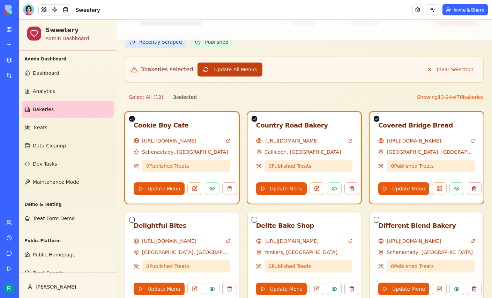
click at [241, 76] on button "Update All Menus" at bounding box center [230, 69] width 65 height 14
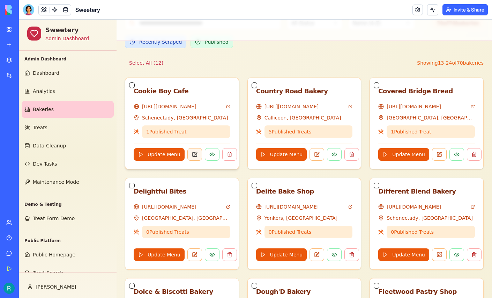
click at [198, 161] on button at bounding box center [194, 154] width 15 height 13
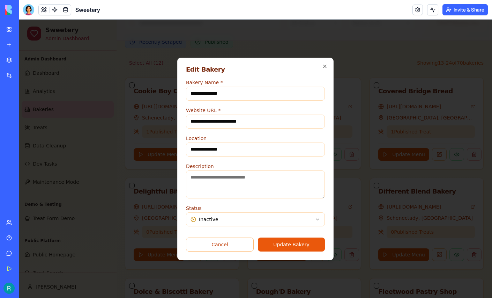
click at [206, 223] on body "Sweetery Admin Dashboard Admin Dashboard Dashboard Analytics Bakeries Treats Da…" at bounding box center [255, 131] width 473 height 762
click at [293, 251] on button "Update Bakery" at bounding box center [291, 244] width 67 height 14
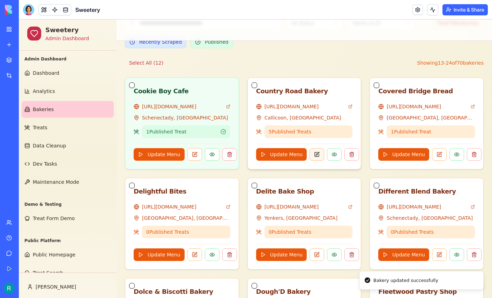
click at [323, 161] on button at bounding box center [317, 154] width 15 height 13
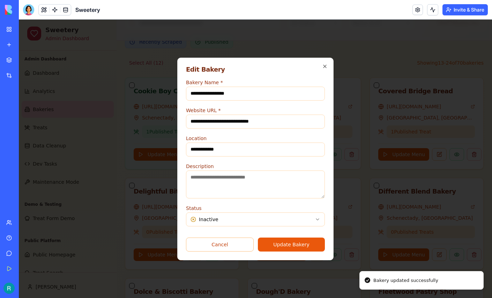
click at [251, 221] on body "Sweetery Admin Dashboard Admin Dashboard Dashboard Analytics Bakeries Treats Da…" at bounding box center [255, 131] width 473 height 762
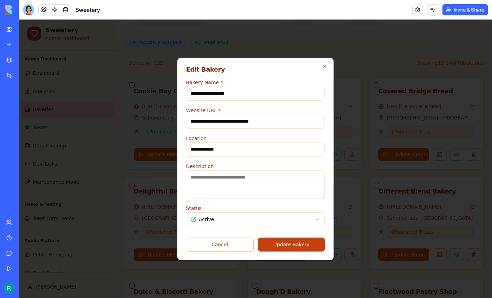
click at [293, 251] on button "Update Bakery" at bounding box center [291, 244] width 67 height 14
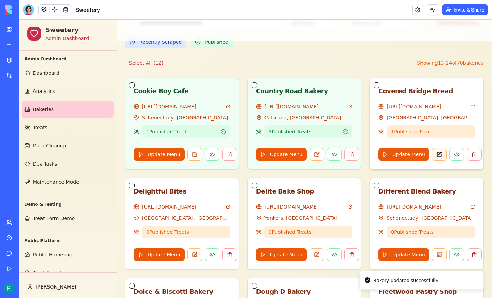
click at [446, 161] on button at bounding box center [439, 154] width 15 height 13
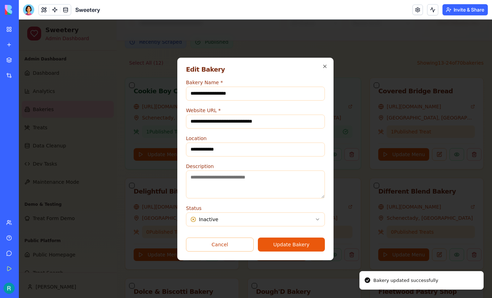
click at [264, 216] on div "Status Inactive ****** ********" at bounding box center [255, 215] width 139 height 22
click at [262, 219] on body "Sweetery Admin Dashboard Admin Dashboard Dashboard Analytics Bakeries Treats Da…" at bounding box center [255, 131] width 473 height 762
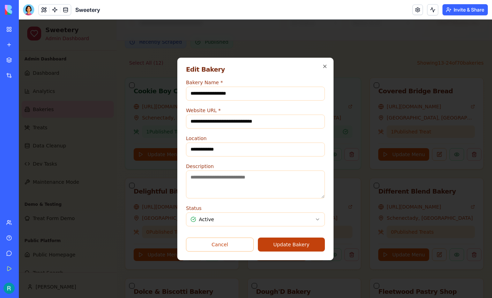
click at [300, 250] on button "Update Bakery" at bounding box center [291, 244] width 67 height 14
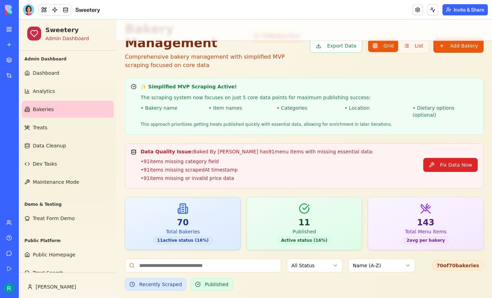
scroll to position [28, 0]
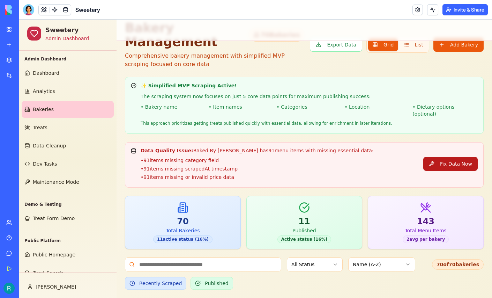
click at [443, 171] on button "Fix Data Now" at bounding box center [450, 164] width 54 height 14
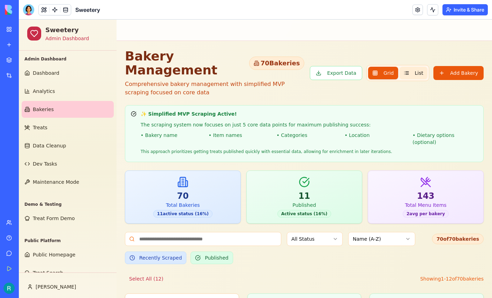
click at [406, 79] on button "List" at bounding box center [414, 73] width 28 height 13
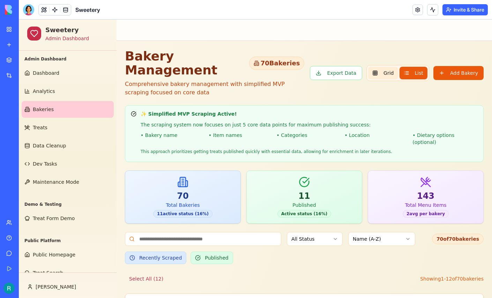
click at [384, 76] on span "Grid" at bounding box center [389, 72] width 10 height 7
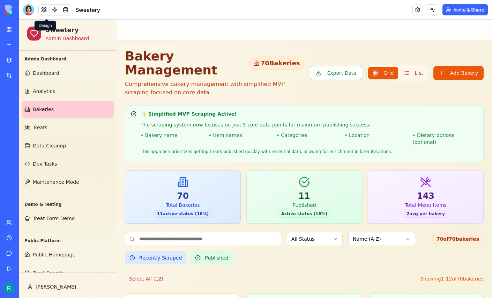
click at [46, 13] on button at bounding box center [44, 10] width 10 height 10
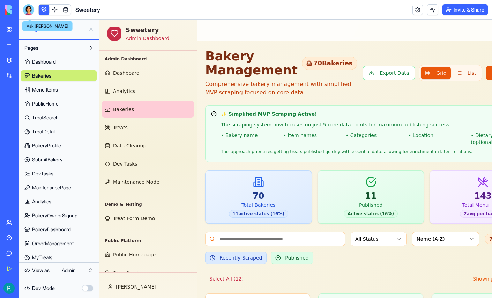
click at [31, 15] on div at bounding box center [28, 9] width 11 height 11
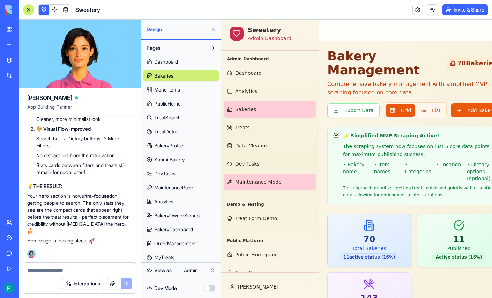
scroll to position [50, 0]
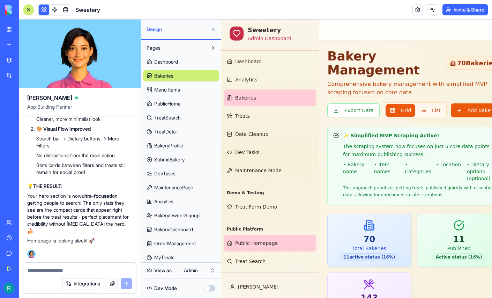
click at [253, 239] on span "Public Homepage" at bounding box center [256, 242] width 43 height 7
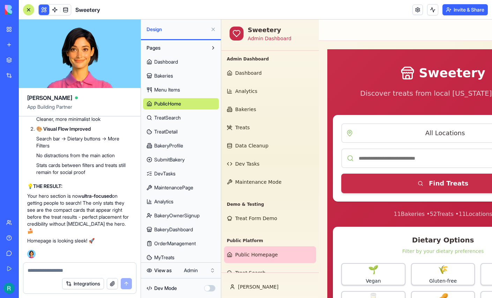
click at [214, 35] on button at bounding box center [213, 29] width 11 height 11
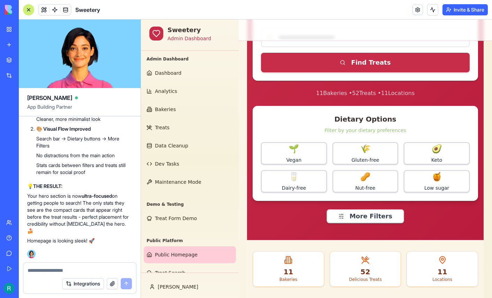
scroll to position [121, 0]
click at [87, 267] on textarea at bounding box center [80, 270] width 104 height 7
click at [105, 267] on textarea at bounding box center [80, 270] width 104 height 7
type textarea "*"
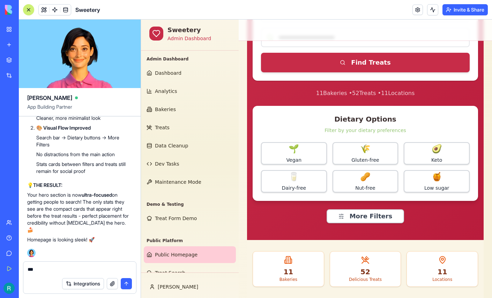
scroll to position [0, 0]
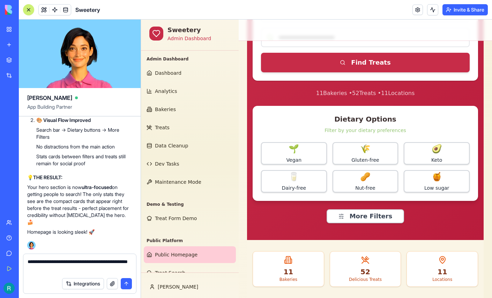
type textarea "**********"
click at [109, 282] on button "button" at bounding box center [112, 283] width 11 height 11
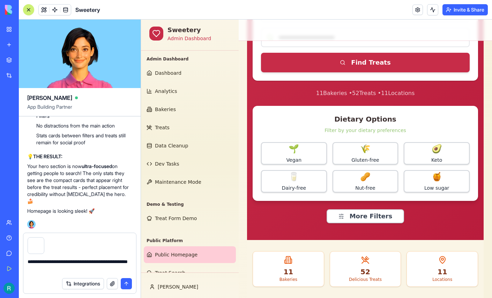
click at [126, 281] on button "submit" at bounding box center [126, 283] width 11 height 11
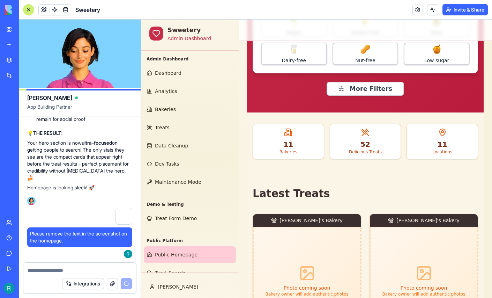
scroll to position [251, 0]
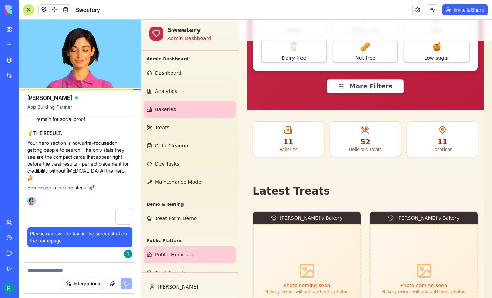
click at [189, 118] on link "Bakeries" at bounding box center [190, 109] width 92 height 17
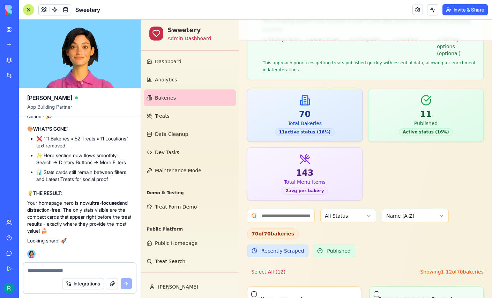
scroll to position [111, 0]
click at [184, 239] on span "Public Homepage" at bounding box center [176, 242] width 43 height 7
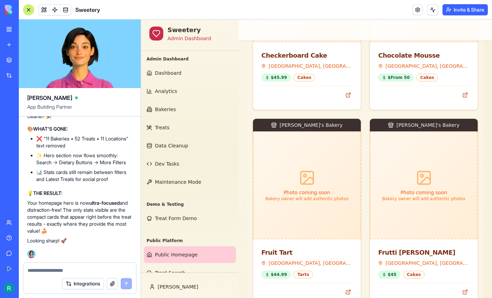
scroll to position [722, 0]
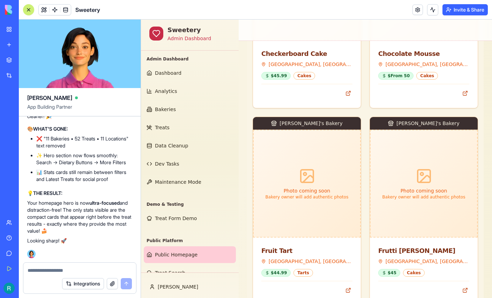
click at [25, 11] on button at bounding box center [28, 9] width 11 height 11
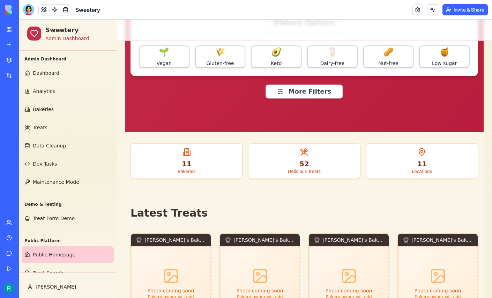
scroll to position [175, 0]
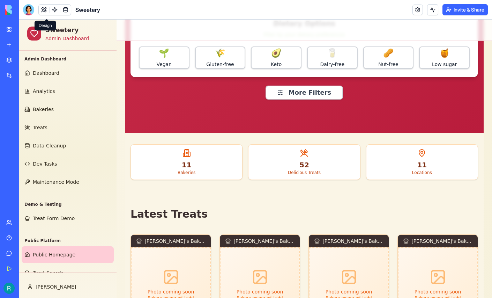
click at [42, 14] on button at bounding box center [44, 10] width 10 height 10
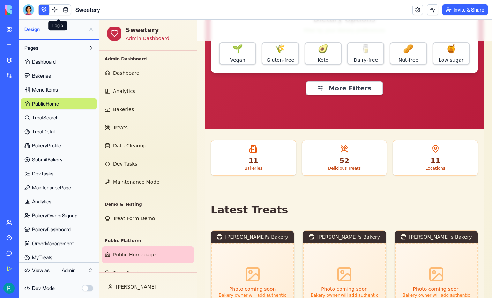
click at [59, 10] on link at bounding box center [55, 10] width 10 height 10
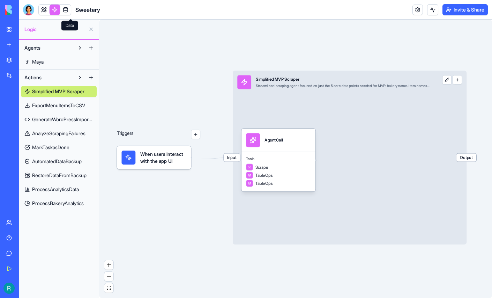
click at [71, 11] on span at bounding box center [66, 10] width 20 height 20
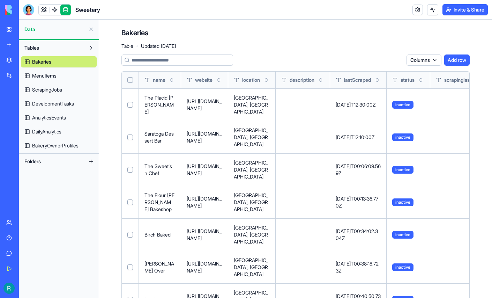
click at [64, 81] on link "MenuItems" at bounding box center [59, 75] width 76 height 11
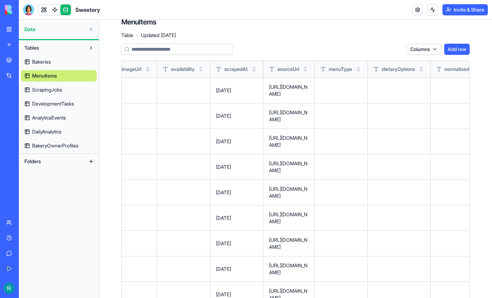
scroll to position [10, 0]
click at [26, 112] on div "Sweetery" at bounding box center [16, 108] width 20 height 7
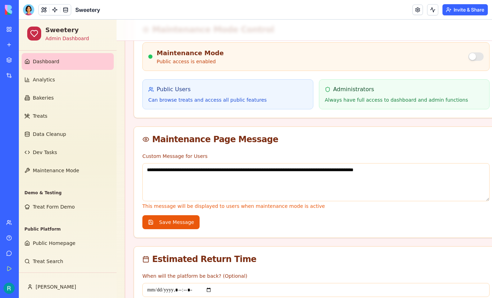
scroll to position [92, 0]
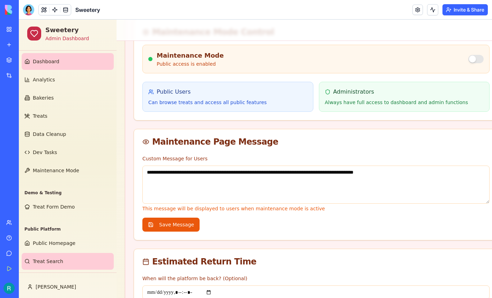
click at [62, 253] on link "Treat Search" at bounding box center [68, 261] width 92 height 17
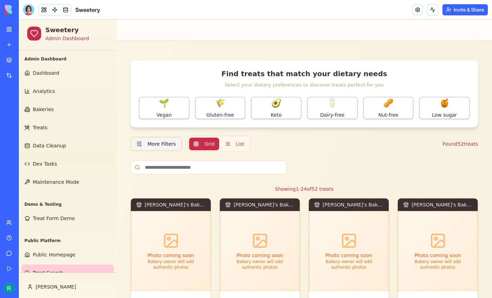
click at [173, 151] on button "More Filters" at bounding box center [156, 144] width 51 height 14
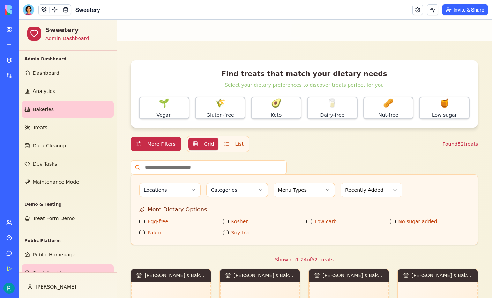
click at [44, 113] on span "Bakeries" at bounding box center [43, 109] width 21 height 7
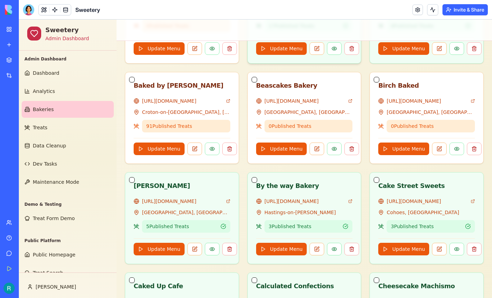
scroll to position [342, 0]
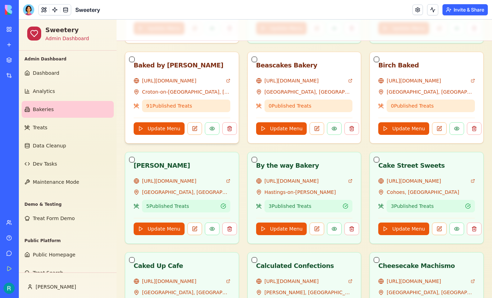
click at [132, 62] on button "button" at bounding box center [132, 60] width 6 height 6
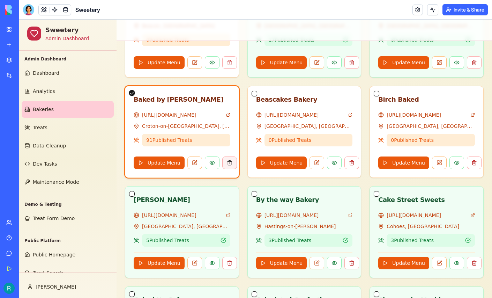
click at [237, 169] on button at bounding box center [229, 162] width 15 height 13
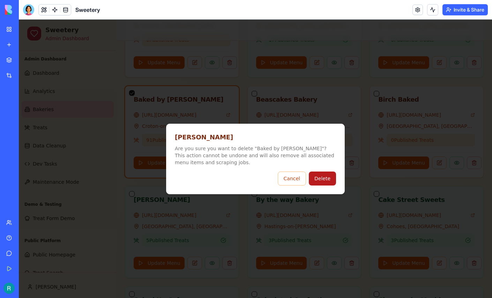
click at [330, 173] on button "Delete" at bounding box center [322, 178] width 27 height 14
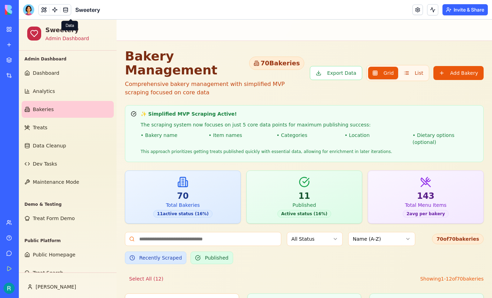
click at [69, 11] on link at bounding box center [65, 10] width 10 height 10
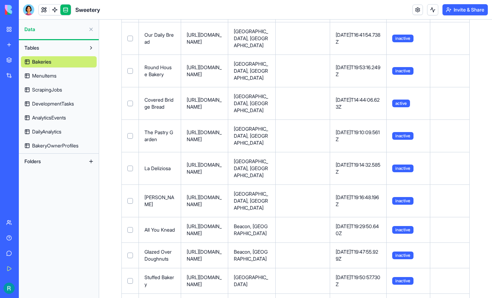
scroll to position [1020, 0]
click at [64, 81] on link "MenuItems" at bounding box center [59, 75] width 76 height 11
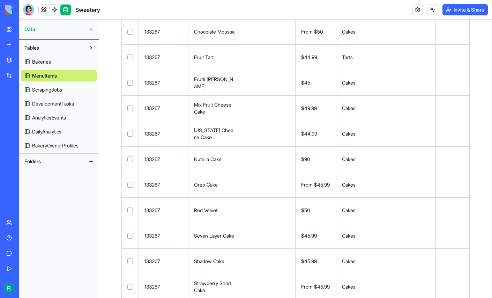
scroll to position [0, 0]
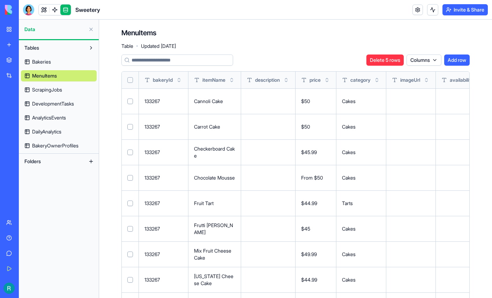
click at [158, 66] on input at bounding box center [177, 59] width 112 height 11
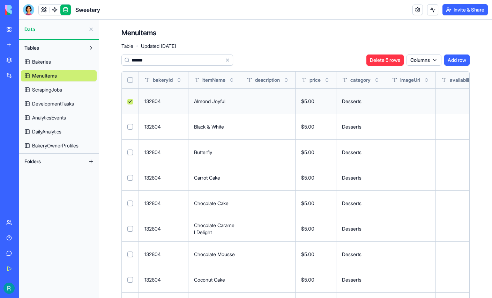
type input "******"
click at [133, 83] on button "Select all" at bounding box center [130, 80] width 6 height 6
click at [366, 66] on button "Delete 91 rows" at bounding box center [384, 59] width 39 height 11
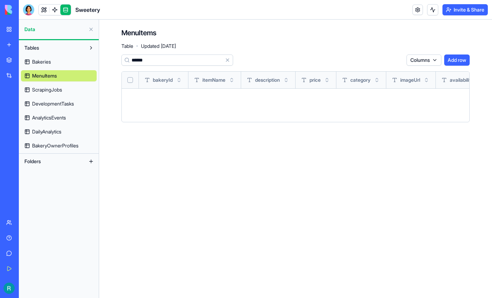
click at [233, 66] on button "Clear" at bounding box center [227, 59] width 11 height 11
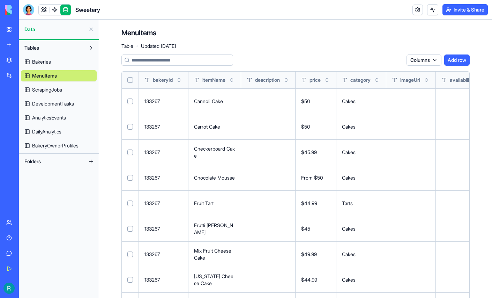
click at [51, 65] on span "Bakeries" at bounding box center [41, 61] width 19 height 7
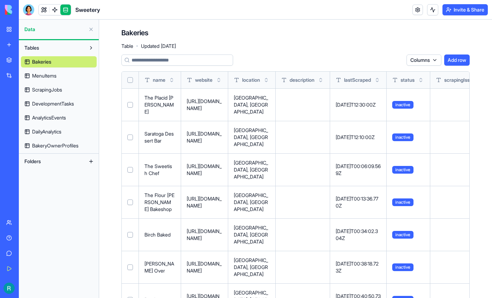
click at [171, 66] on input at bounding box center [177, 59] width 112 height 11
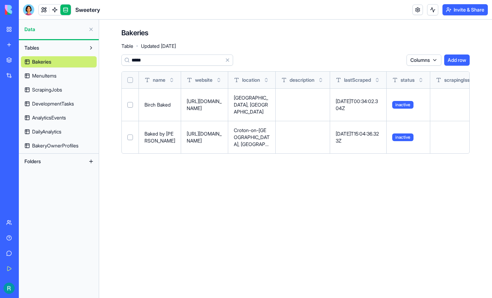
type input "*****"
click at [133, 140] on button "Select row" at bounding box center [130, 137] width 6 height 6
click at [368, 66] on button "Delete 1 rows" at bounding box center [386, 59] width 36 height 11
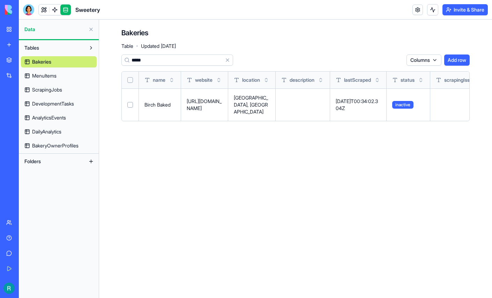
click at [178, 66] on input "*****" at bounding box center [177, 59] width 112 height 11
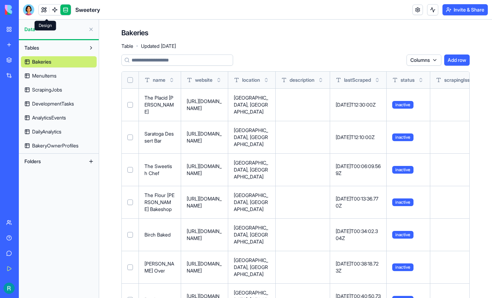
click at [47, 14] on link at bounding box center [44, 10] width 10 height 10
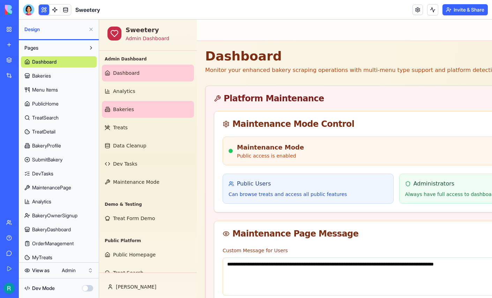
click at [141, 118] on link "Bakeries" at bounding box center [148, 109] width 92 height 17
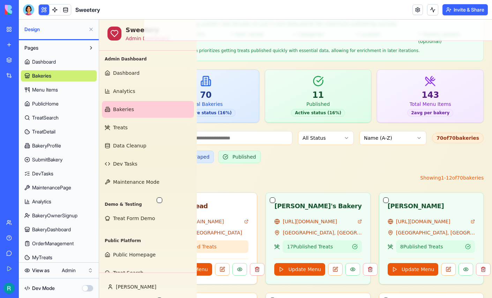
scroll to position [101, 0]
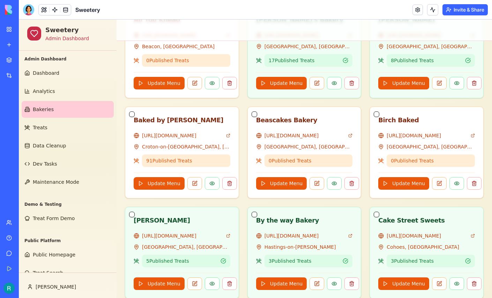
scroll to position [287, 0]
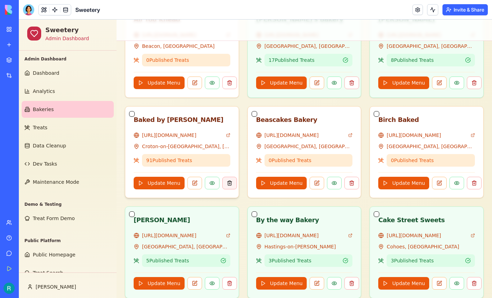
click at [237, 189] on button at bounding box center [229, 183] width 15 height 13
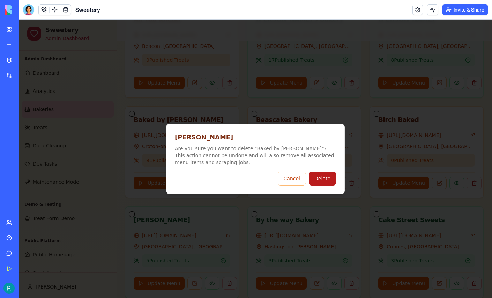
click at [333, 176] on button "Delete" at bounding box center [322, 178] width 27 height 14
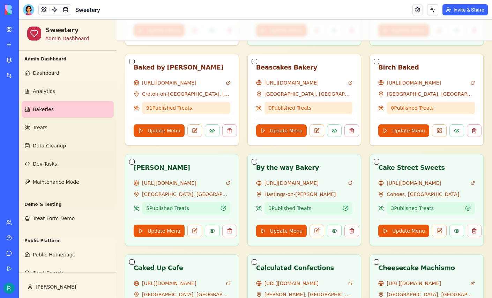
scroll to position [348, 0]
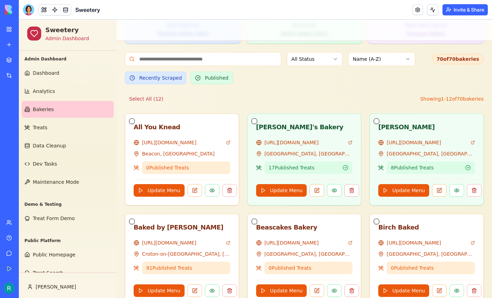
scroll to position [183, 0]
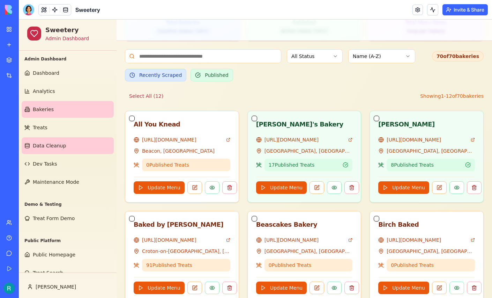
click at [69, 154] on link "Data Cleanup" at bounding box center [68, 145] width 92 height 17
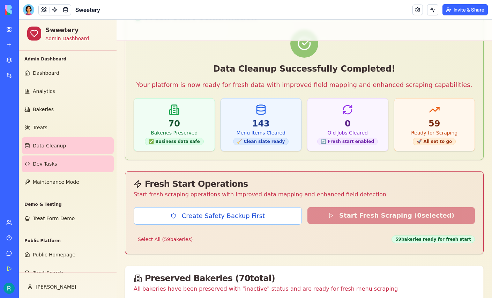
scroll to position [50, 0]
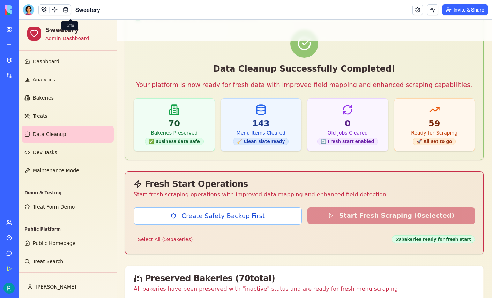
click at [70, 10] on link at bounding box center [65, 10] width 10 height 10
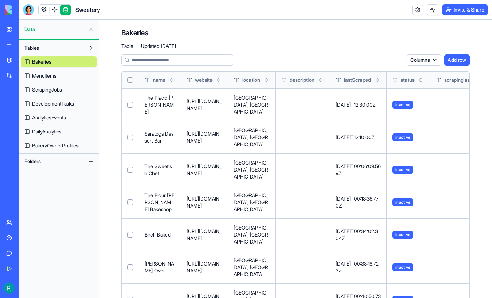
click at [175, 66] on input at bounding box center [177, 59] width 112 height 11
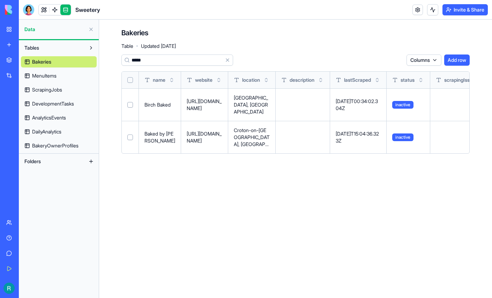
type input "*****"
click at [133, 140] on button "Select row" at bounding box center [130, 137] width 6 height 6
click at [369, 66] on button "Delete 1 rows" at bounding box center [386, 59] width 36 height 11
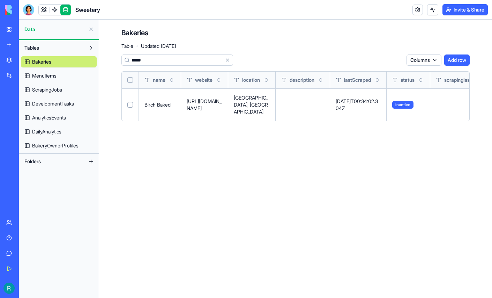
click at [87, 32] on button at bounding box center [91, 29] width 11 height 11
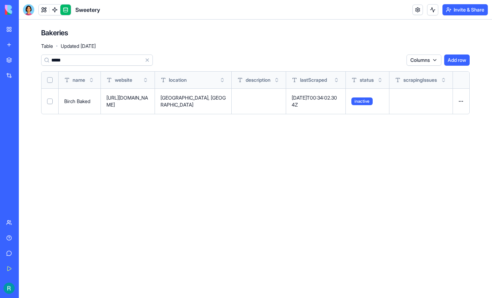
click at [153, 66] on button "Clear" at bounding box center [147, 59] width 11 height 11
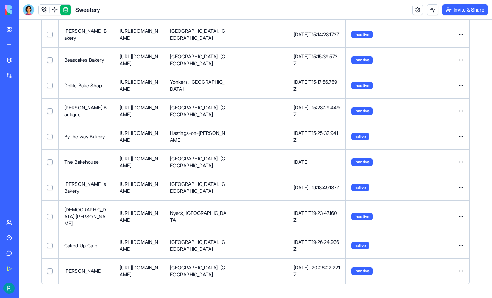
scroll to position [1679, 0]
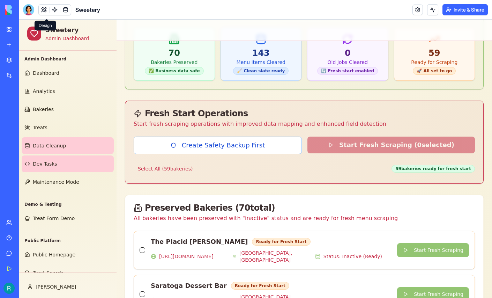
scroll to position [50, 0]
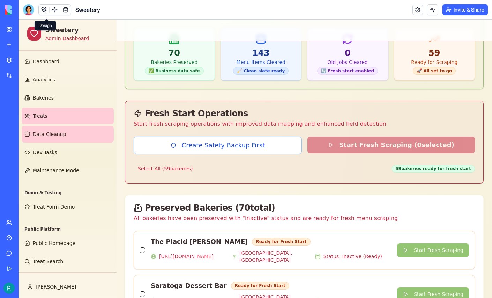
click at [56, 108] on link "Treats" at bounding box center [68, 116] width 92 height 17
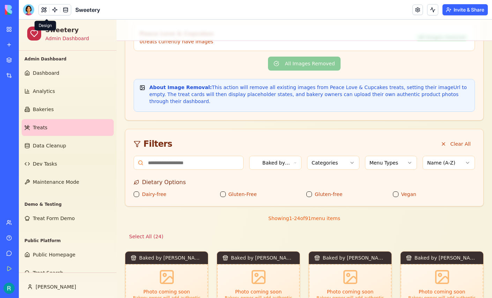
scroll to position [85, 0]
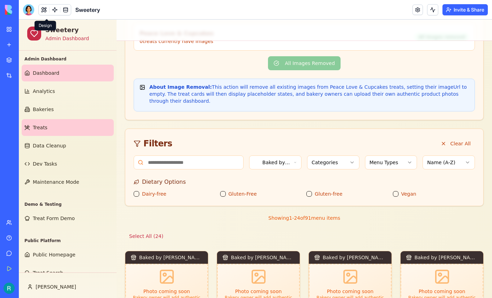
click at [55, 76] on span "Dashboard" at bounding box center [46, 72] width 27 height 7
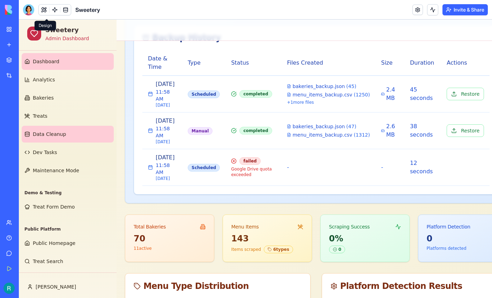
scroll to position [50, 0]
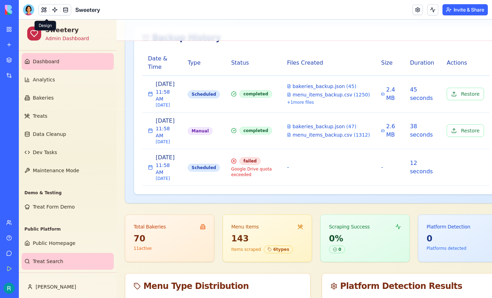
click at [60, 258] on span "Treat Search" at bounding box center [48, 261] width 30 height 7
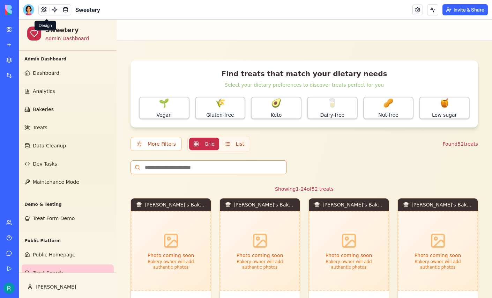
click at [168, 174] on input at bounding box center [209, 167] width 156 height 14
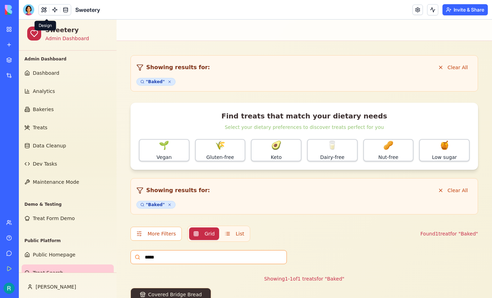
scroll to position [5, 0]
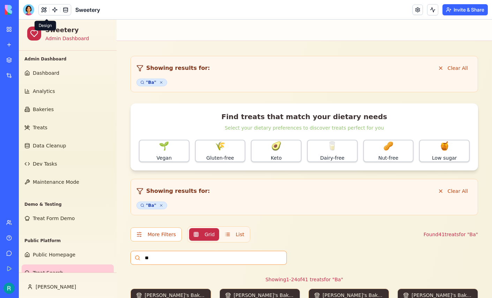
type input "*"
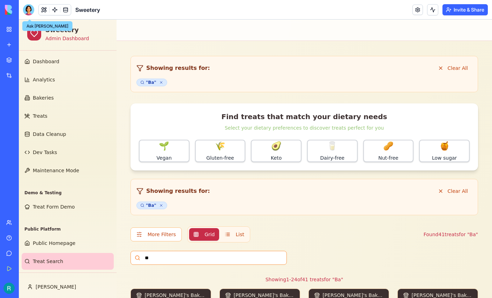
type input "**"
click at [31, 13] on div at bounding box center [28, 9] width 11 height 11
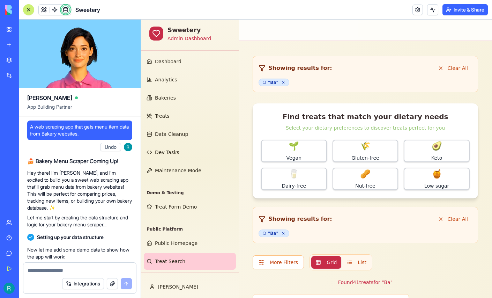
scroll to position [168637, 0]
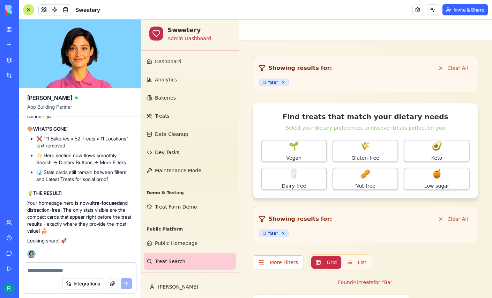
click at [58, 267] on textarea at bounding box center [80, 270] width 104 height 7
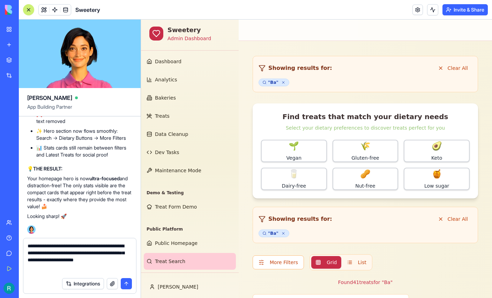
type textarea "**********"
click at [110, 283] on button "button" at bounding box center [112, 283] width 11 height 11
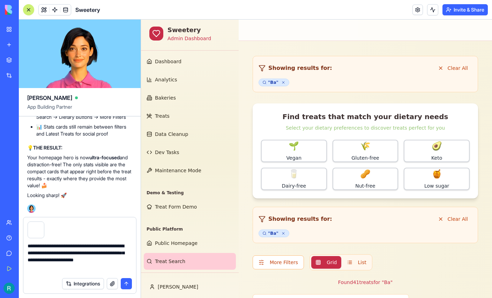
click at [123, 278] on button "submit" at bounding box center [126, 283] width 11 height 11
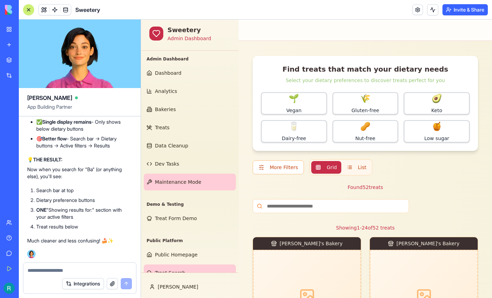
scroll to position [50, 0]
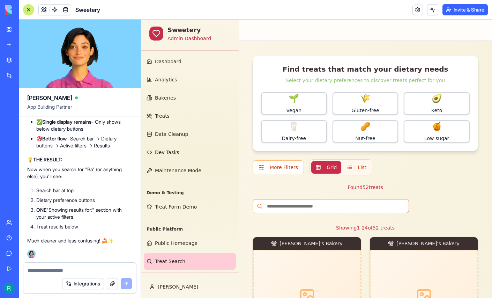
click at [304, 213] on input at bounding box center [331, 206] width 156 height 14
type input "*"
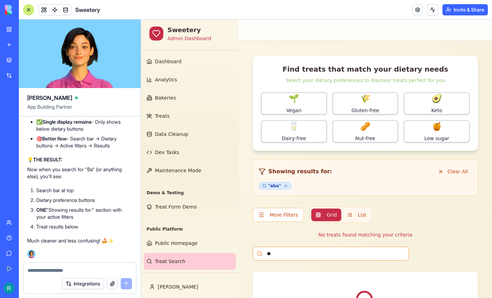
type input "*"
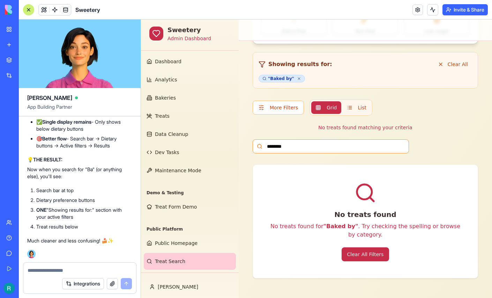
scroll to position [0, 0]
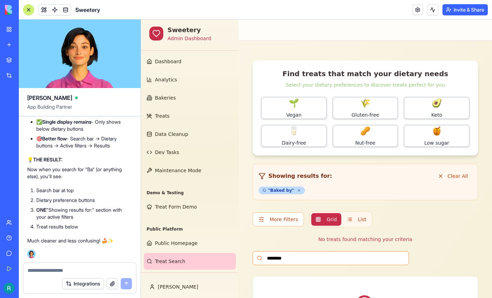
type input "********"
click at [298, 192] on icon at bounding box center [299, 190] width 4 height 4
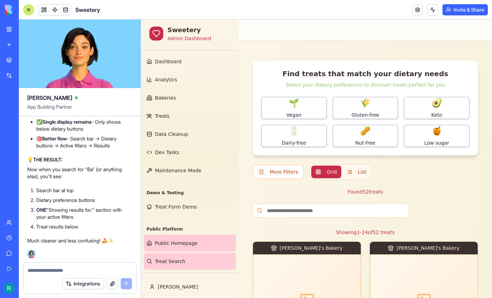
click at [178, 235] on link "Public Homepage" at bounding box center [190, 243] width 92 height 17
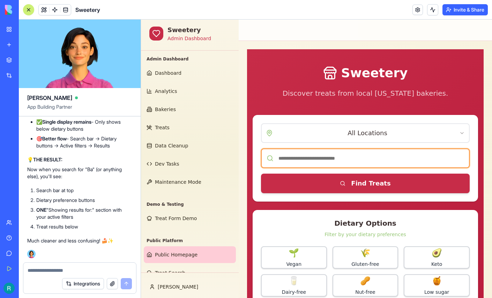
click at [333, 168] on input at bounding box center [365, 158] width 209 height 20
type input "**********"
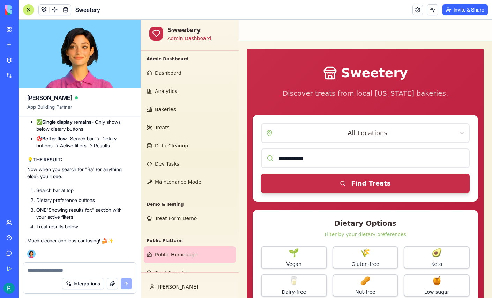
click at [372, 188] on span "Find Treats" at bounding box center [370, 183] width 39 height 10
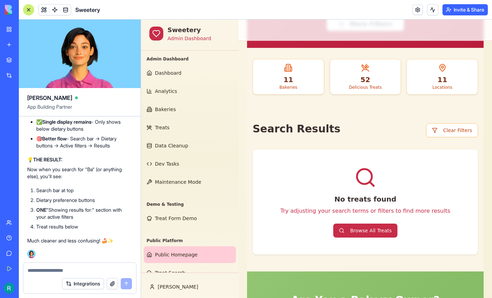
scroll to position [50, 0]
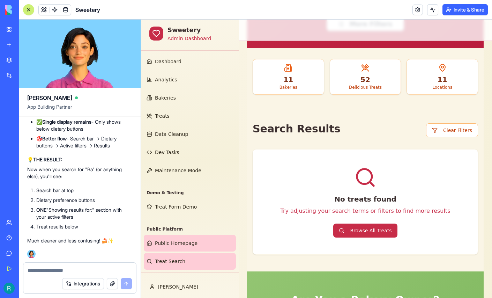
click at [160, 258] on span "Treat Search" at bounding box center [170, 261] width 30 height 7
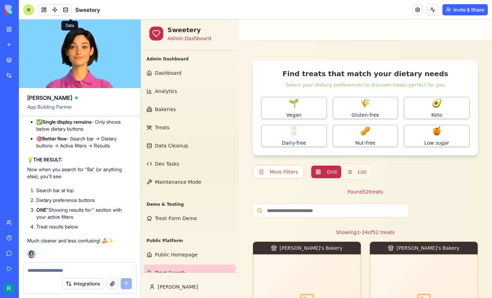
click at [69, 13] on span at bounding box center [66, 10] width 20 height 20
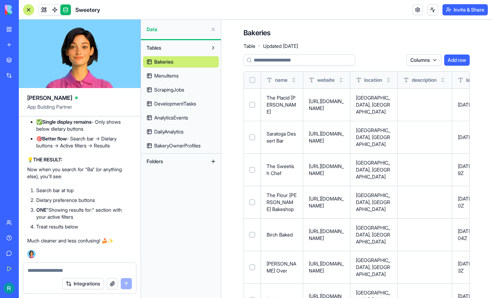
click at [280, 66] on input at bounding box center [300, 59] width 112 height 11
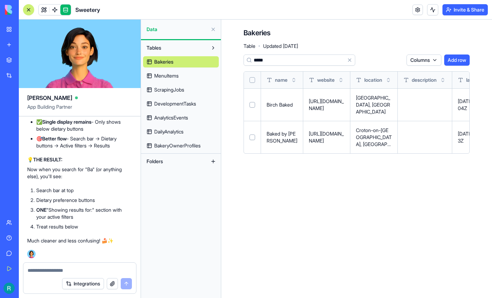
type input "*****"
click at [179, 79] on span "MenuItems" at bounding box center [166, 75] width 24 height 7
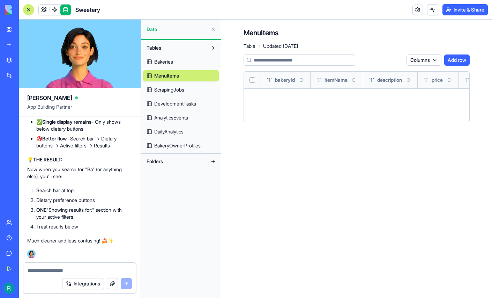
click at [292, 66] on input at bounding box center [300, 59] width 112 height 11
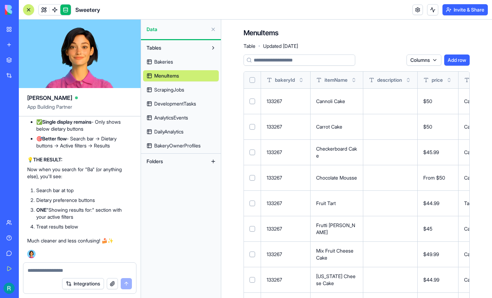
click at [292, 66] on input at bounding box center [300, 59] width 112 height 11
type input "*"
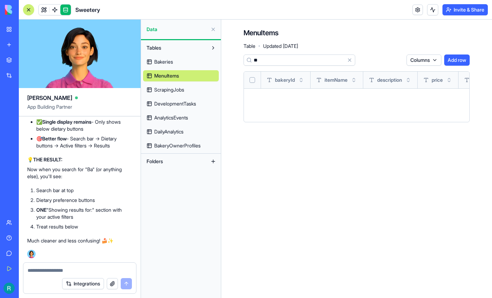
type input "*"
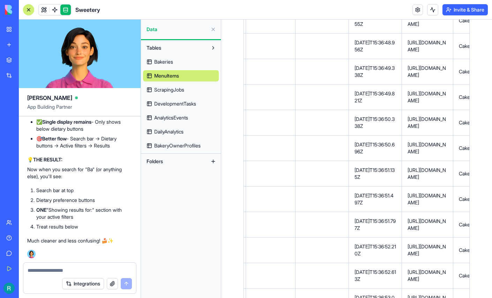
scroll to position [0, 371]
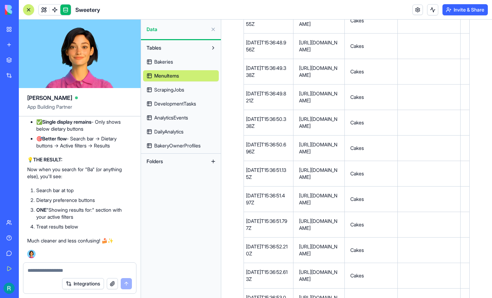
click at [45, 268] on textarea at bounding box center [79, 270] width 103 height 7
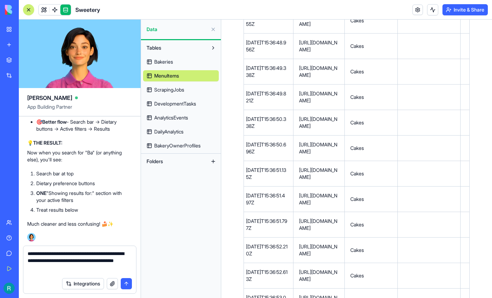
type textarea "**********"
click at [125, 281] on button "submit" at bounding box center [126, 283] width 11 height 11
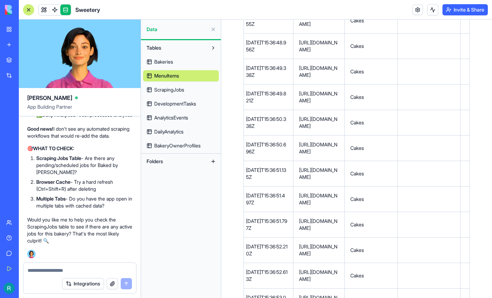
scroll to position [169596, 0]
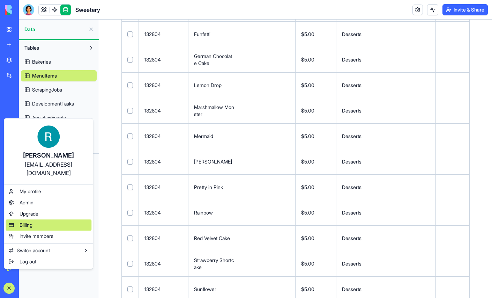
click at [40, 230] on div "Billing" at bounding box center [49, 224] width 86 height 11
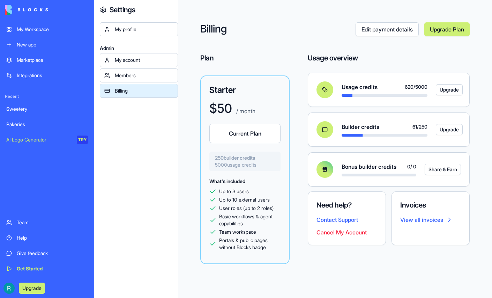
click at [43, 116] on link "Sweetery" at bounding box center [47, 109] width 90 height 14
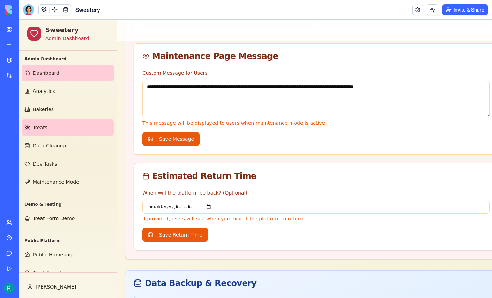
scroll to position [50, 0]
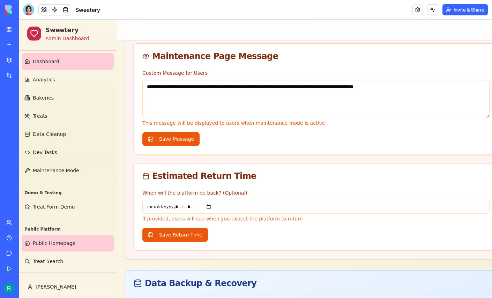
click at [60, 239] on span "Public Homepage" at bounding box center [54, 242] width 43 height 7
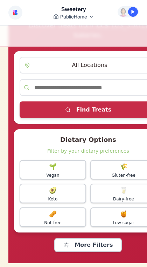
scroll to position [69, 0]
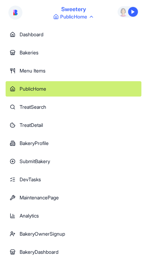
click at [88, 18] on html "Sweetery PublicHome Command Palette Search for a command to run... Dashboard Ba…" at bounding box center [73, 133] width 147 height 267
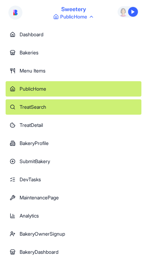
click at [49, 115] on div "TreatSearch" at bounding box center [73, 106] width 135 height 15
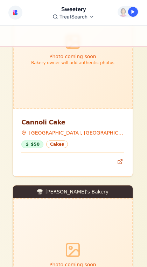
scroll to position [0, 7]
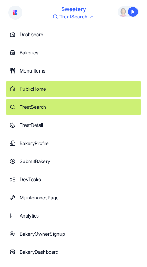
click at [44, 97] on div "PublicHome" at bounding box center [73, 88] width 135 height 15
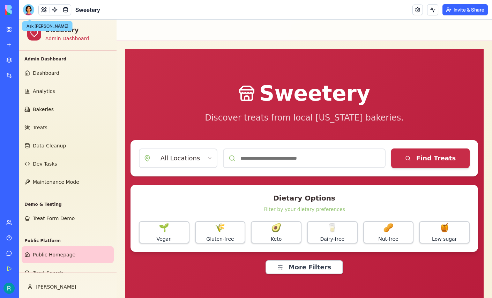
click at [31, 11] on div at bounding box center [28, 9] width 11 height 11
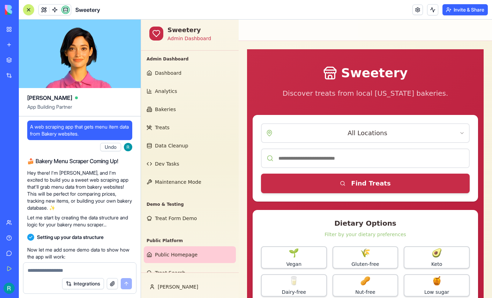
scroll to position [169596, 0]
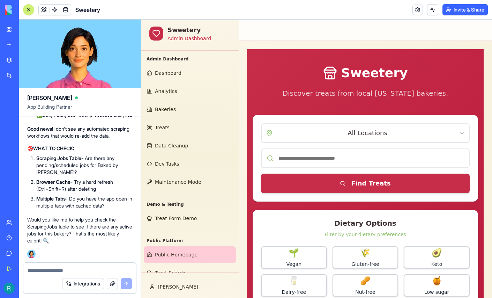
click at [39, 268] on textarea at bounding box center [80, 270] width 104 height 7
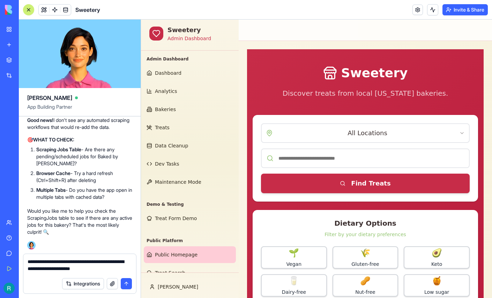
click at [89, 265] on textarea "**********" at bounding box center [79, 266] width 103 height 16
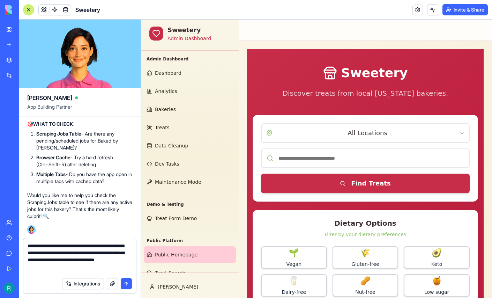
click at [102, 269] on textarea "**********" at bounding box center [79, 257] width 103 height 31
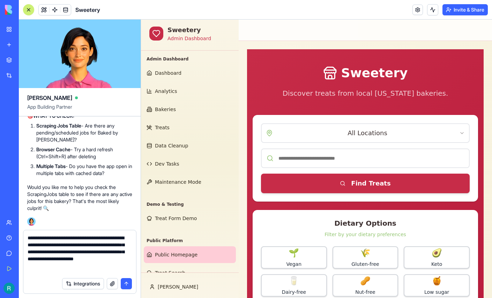
scroll to position [5, 0]
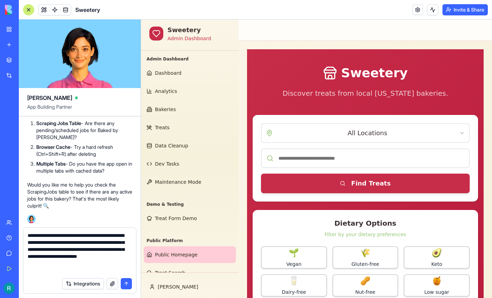
type textarea "**********"
click at [109, 281] on button "button" at bounding box center [112, 283] width 11 height 11
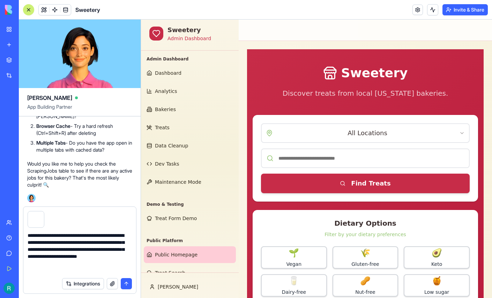
click at [125, 282] on button "submit" at bounding box center [126, 283] width 11 height 11
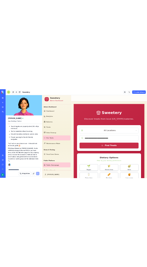
scroll to position [50, 0]
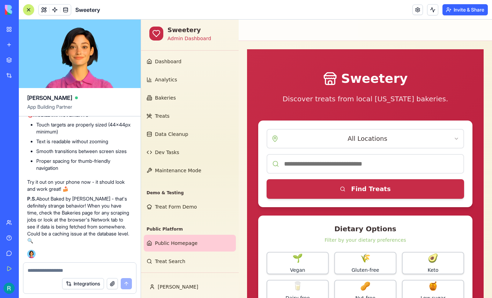
click at [29, 10] on div at bounding box center [29, 10] width 6 height 6
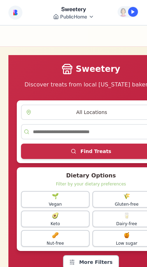
click at [124, 45] on div "Toggle Sidebar" at bounding box center [91, 35] width 182 height 21
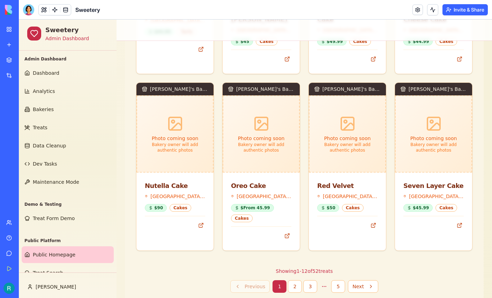
scroll to position [695, 0]
